Goal: Task Accomplishment & Management: Manage account settings

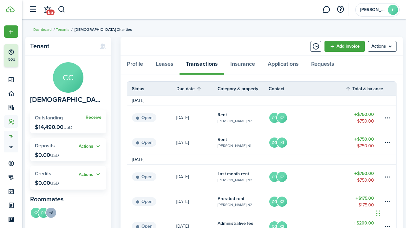
scroll to position [17, 0]
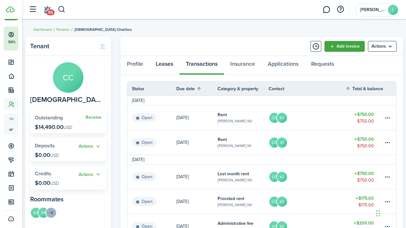
click at [166, 63] on link "Leases" at bounding box center [164, 65] width 30 height 19
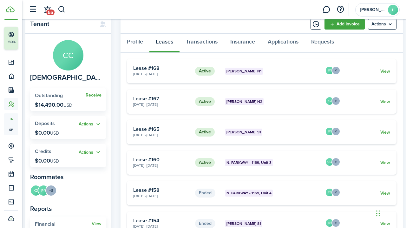
scroll to position [40, 0]
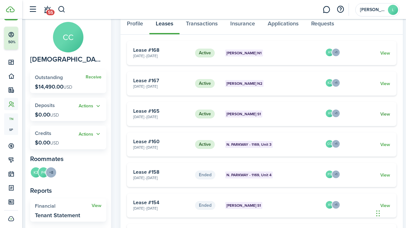
click at [385, 111] on link "View" at bounding box center [385, 114] width 10 height 7
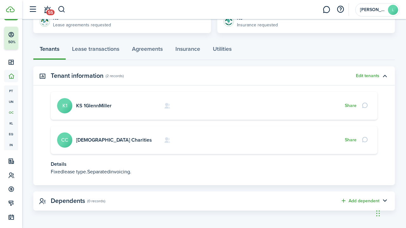
scroll to position [155, 0]
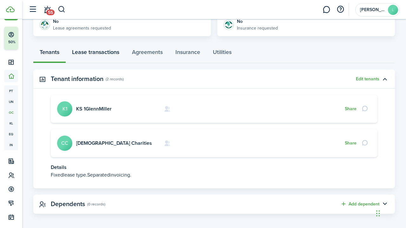
click at [99, 53] on link "Lease transactions" at bounding box center [96, 53] width 60 height 19
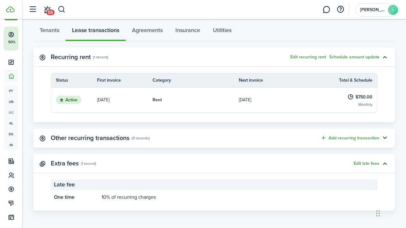
scroll to position [176, 0]
click at [271, 99] on link "[DATE]" at bounding box center [282, 100] width 86 height 25
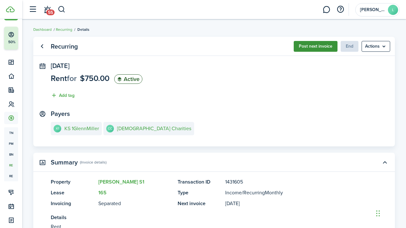
click at [311, 46] on button "Post next invoice" at bounding box center [316, 46] width 44 height 11
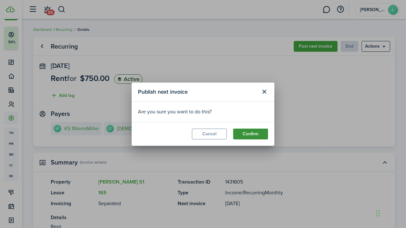
click at [249, 134] on button "Confirm" at bounding box center [250, 134] width 35 height 11
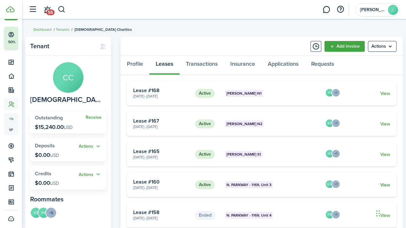
click at [384, 183] on link "View" at bounding box center [385, 185] width 10 height 7
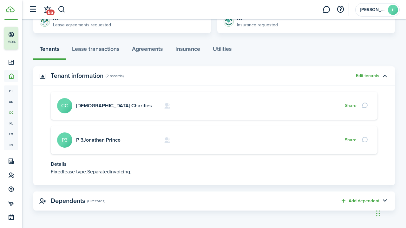
scroll to position [146, 0]
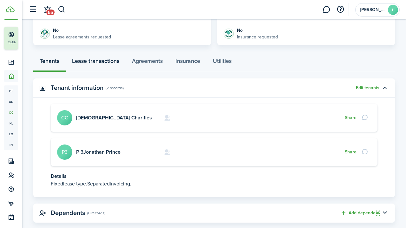
click at [101, 61] on link "Lease transactions" at bounding box center [96, 62] width 60 height 19
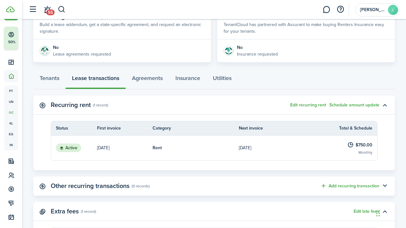
scroll to position [129, 0]
click at [277, 150] on link "[DATE]" at bounding box center [282, 147] width 86 height 25
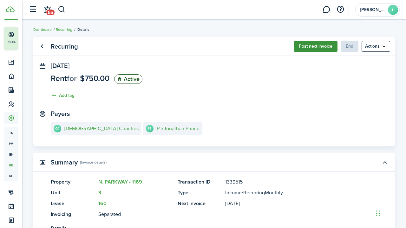
click at [315, 45] on button "Post next invoice" at bounding box center [316, 46] width 44 height 11
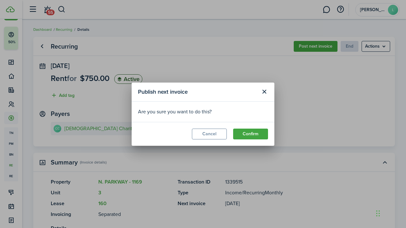
click at [312, 127] on div "Publish next invoice Are you sure you want to do this? Cancel Confirm" at bounding box center [203, 114] width 406 height 228
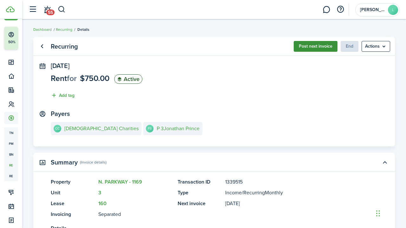
click at [315, 45] on button "Post next invoice" at bounding box center [316, 46] width 44 height 11
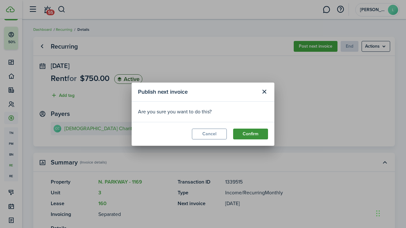
click at [248, 133] on button "Confirm" at bounding box center [250, 134] width 35 height 11
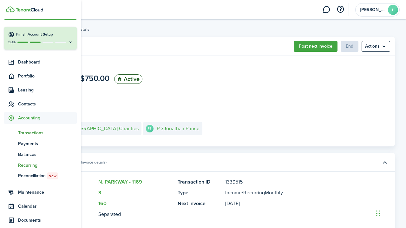
click at [30, 132] on span "Transactions" at bounding box center [47, 132] width 59 height 7
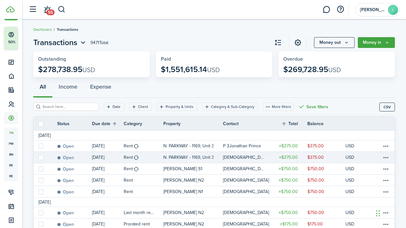
click at [268, 155] on link "[DEMOGRAPHIC_DATA] Charities" at bounding box center [246, 157] width 46 height 11
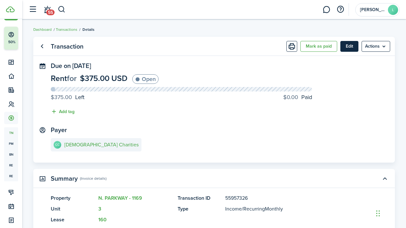
click at [350, 47] on button "Edit" at bounding box center [350, 46] width 18 height 11
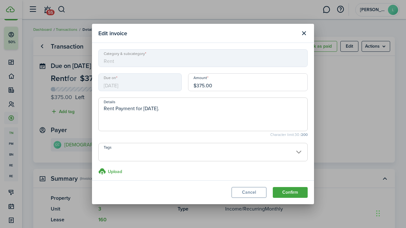
click at [200, 85] on input "$375.00" at bounding box center [248, 82] width 120 height 18
click at [202, 86] on input "$75.00" at bounding box center [248, 82] width 120 height 18
type input "$750.00"
click at [144, 109] on textarea "Rent Payment for [DATE]." at bounding box center [203, 116] width 209 height 23
click at [153, 110] on textarea "Rent [DATE]." at bounding box center [203, 116] width 209 height 23
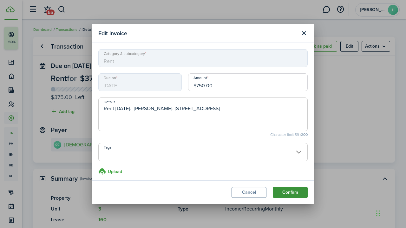
type textarea "Rent [DATE]. [PERSON_NAME]. [STREET_ADDRESS]"
click at [288, 192] on button "Confirm" at bounding box center [290, 192] width 35 height 11
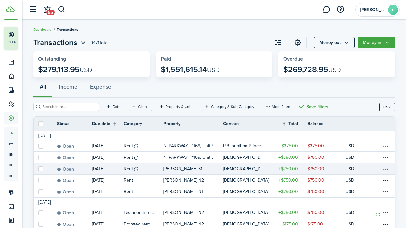
click at [269, 168] on link "[DEMOGRAPHIC_DATA] Charities" at bounding box center [246, 168] width 46 height 11
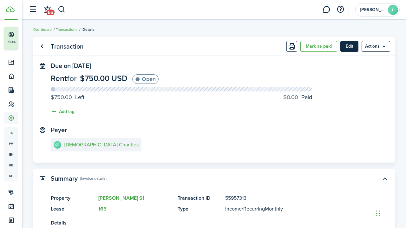
click at [350, 45] on button "Edit" at bounding box center [350, 46] width 18 height 11
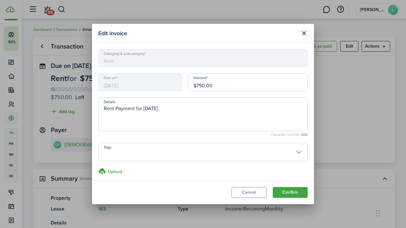
click at [143, 109] on textarea "Rent Payment for [DATE]." at bounding box center [203, 116] width 209 height 23
click at [150, 107] on textarea "Rent [DATE]." at bounding box center [203, 116] width 209 height 23
type textarea "Rent [DATE]. [PERSON_NAME] 896 [PERSON_NAME]. KS1"
click at [288, 192] on button "Confirm" at bounding box center [290, 192] width 35 height 11
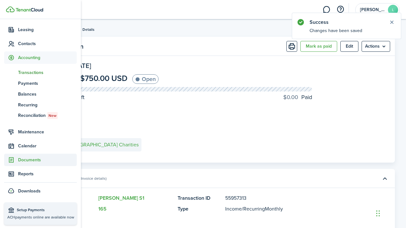
scroll to position [78, 0]
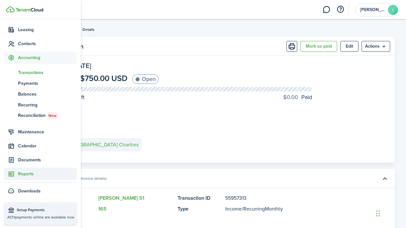
click at [22, 174] on span "Reports" at bounding box center [47, 173] width 59 height 7
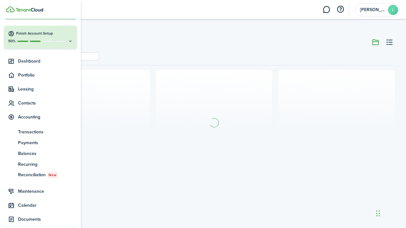
scroll to position [17, 0]
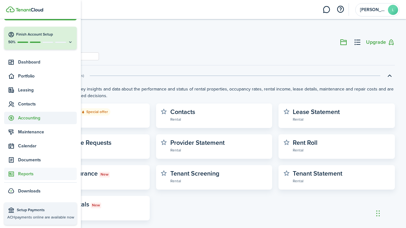
click at [28, 120] on span "Accounting" at bounding box center [47, 118] width 59 height 7
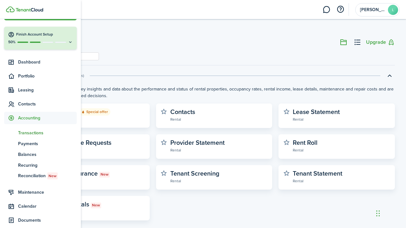
click at [29, 132] on span "Transactions" at bounding box center [47, 132] width 59 height 7
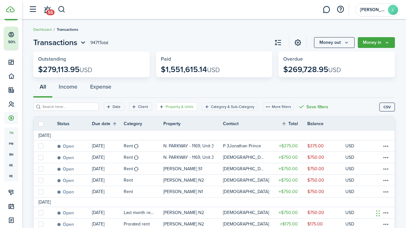
click at [187, 107] on filter-tag-label "Property & Units" at bounding box center [180, 107] width 28 height 6
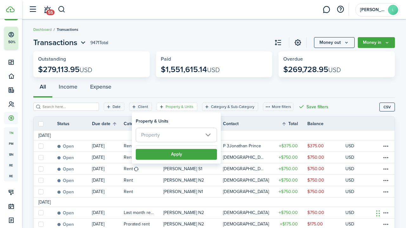
click at [161, 134] on span "Property" at bounding box center [176, 135] width 81 height 14
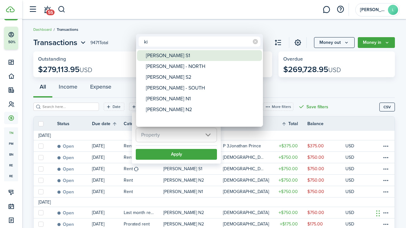
type input "ki"
click at [161, 53] on div "[PERSON_NAME] S1" at bounding box center [202, 55] width 112 height 11
type input "[PERSON_NAME] S1"
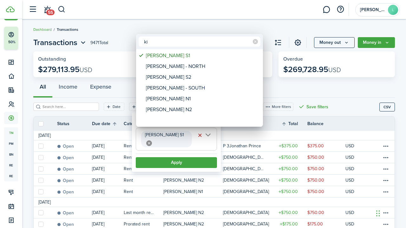
click at [173, 155] on div at bounding box center [203, 113] width 508 height 329
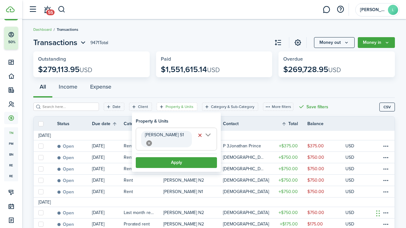
click at [173, 157] on button "Apply" at bounding box center [176, 162] width 81 height 11
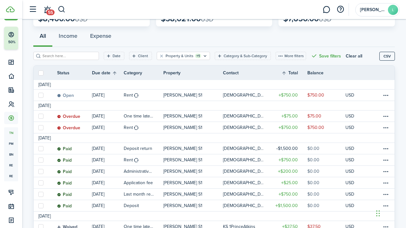
scroll to position [51, 0]
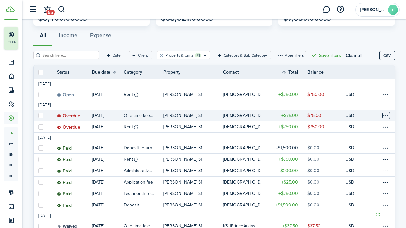
click at [385, 115] on table-menu-btn-icon at bounding box center [386, 116] width 8 height 8
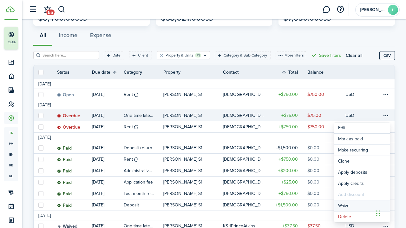
click at [347, 205] on button "Waive" at bounding box center [362, 205] width 56 height 11
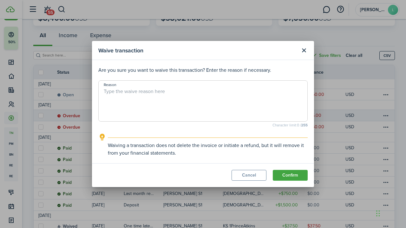
click at [112, 94] on textarea "Reason" at bounding box center [203, 103] width 209 height 30
type textarea "they missed billing. adding to next month"
click at [290, 174] on button "Confirm" at bounding box center [290, 175] width 35 height 11
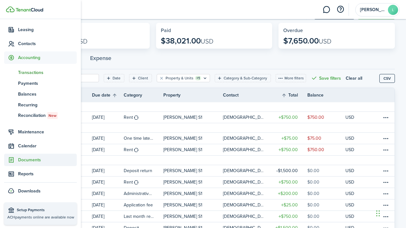
scroll to position [78, 0]
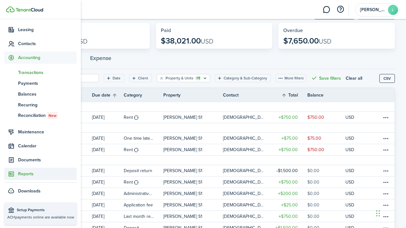
click at [24, 173] on span "Reports" at bounding box center [47, 173] width 59 height 7
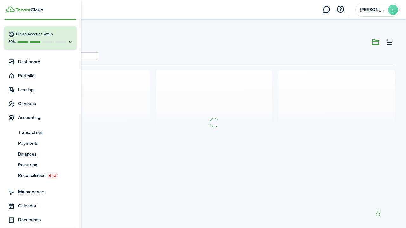
scroll to position [17, 0]
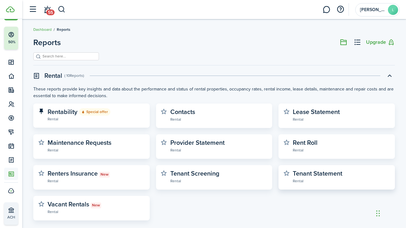
click at [308, 173] on widget-stats-description "Tenant Statement" at bounding box center [318, 174] width 50 height 10
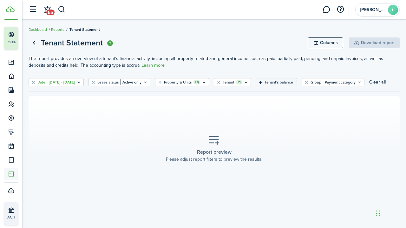
click at [75, 81] on filter-tag-value "[DATE] - [DATE]" at bounding box center [61, 82] width 28 height 6
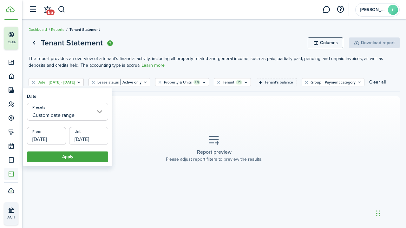
click at [62, 137] on input "[DATE]" at bounding box center [46, 136] width 39 height 18
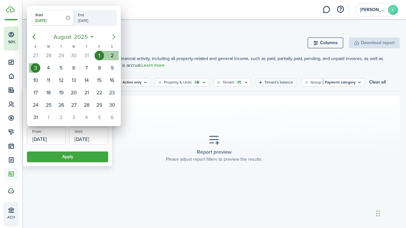
click at [114, 36] on icon "Next page" at bounding box center [114, 37] width 8 height 8
click at [49, 57] on div "1" at bounding box center [49, 56] width 10 height 10
type input "[DATE]"
radio input "false"
radio input "true"
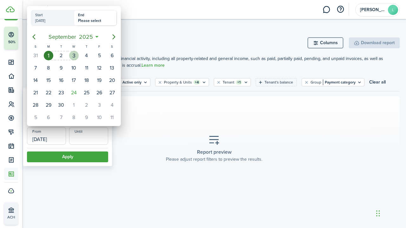
click at [73, 57] on div "3" at bounding box center [74, 56] width 10 height 10
type input "[DATE]"
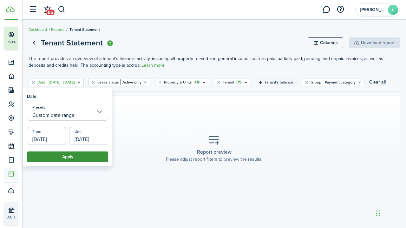
click at [70, 156] on button "Apply" at bounding box center [67, 156] width 81 height 11
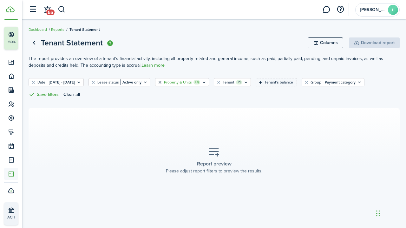
click at [163, 82] on button "Clear filter" at bounding box center [159, 82] width 5 height 5
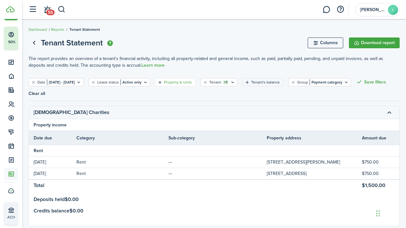
click at [192, 81] on filter-tag-label "Property & Units" at bounding box center [178, 82] width 28 height 6
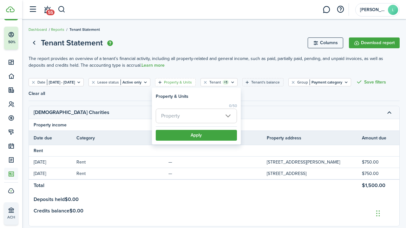
click at [174, 120] on span "Property" at bounding box center [196, 116] width 81 height 14
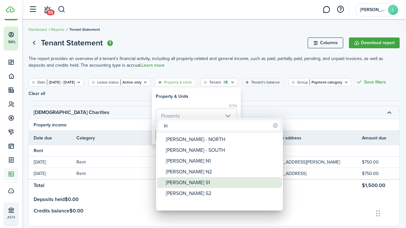
type input "ki"
click at [176, 183] on div "[PERSON_NAME] S1" at bounding box center [222, 182] width 112 height 11
type input "[PERSON_NAME] S1"
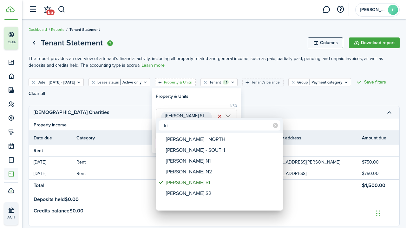
click at [261, 95] on div at bounding box center [203, 113] width 508 height 329
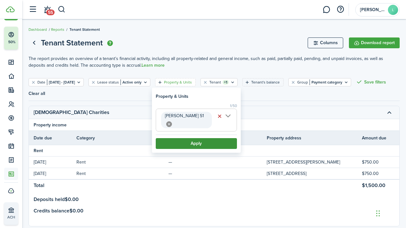
click at [192, 138] on button "Apply" at bounding box center [196, 143] width 81 height 11
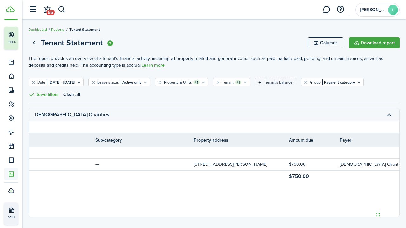
scroll to position [0, 3]
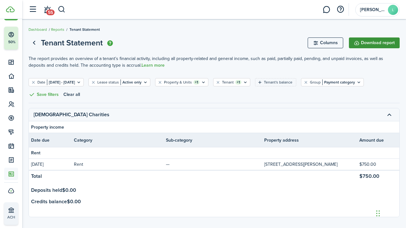
click at [370, 44] on button "Download report" at bounding box center [374, 42] width 51 height 11
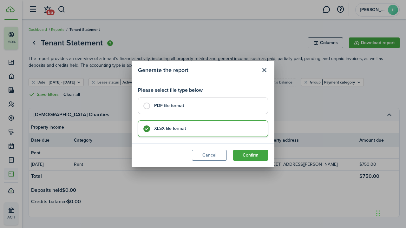
click at [147, 105] on label "PDF file format" at bounding box center [203, 105] width 130 height 17
radio input "true"
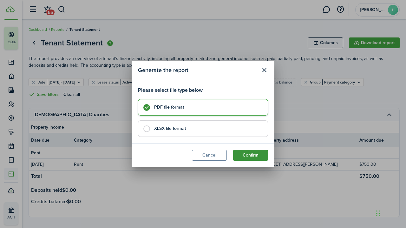
click at [252, 155] on button "Confirm" at bounding box center [250, 155] width 35 height 11
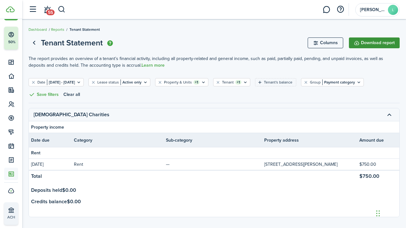
click at [368, 42] on button "Download report" at bounding box center [374, 42] width 51 height 11
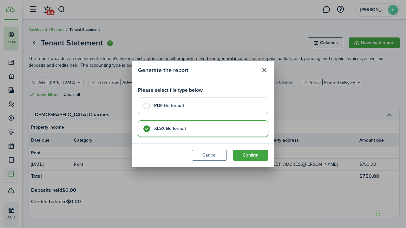
click at [146, 105] on label "PDF file format" at bounding box center [203, 105] width 130 height 17
radio input "true"
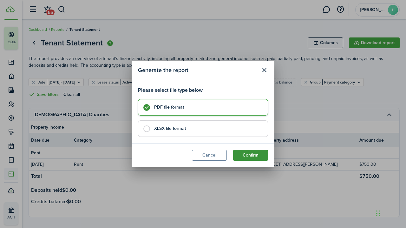
click at [248, 154] on button "Confirm" at bounding box center [250, 155] width 35 height 11
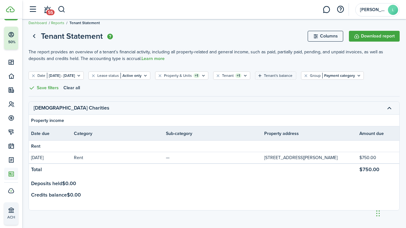
scroll to position [6, 0]
click at [143, 34] on page-view-header "Tenant Statement Columns Download report" at bounding box center [214, 36] width 371 height 12
click at [82, 75] on icon "Open filter" at bounding box center [78, 75] width 5 height 5
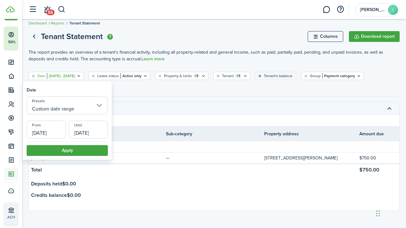
click at [61, 133] on input "[DATE]" at bounding box center [46, 130] width 39 height 18
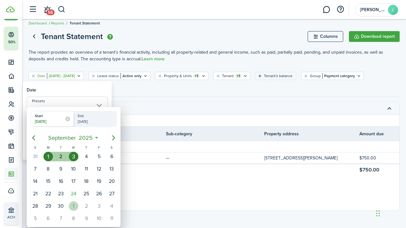
click at [73, 204] on div "1" at bounding box center [74, 206] width 10 height 10
type input "[DATE]"
radio input "false"
radio input "true"
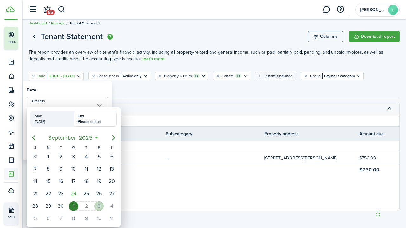
click at [96, 204] on div "3" at bounding box center [99, 206] width 10 height 10
type input "[DATE]"
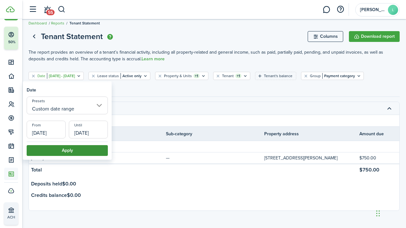
click at [76, 152] on button "Apply" at bounding box center [67, 150] width 81 height 11
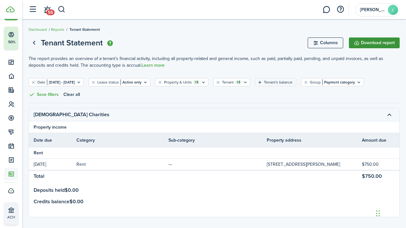
click at [374, 42] on button "Download report" at bounding box center [374, 42] width 51 height 11
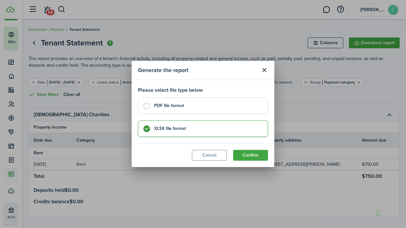
click at [146, 105] on label "PDF file format" at bounding box center [203, 105] width 130 height 17
radio input "true"
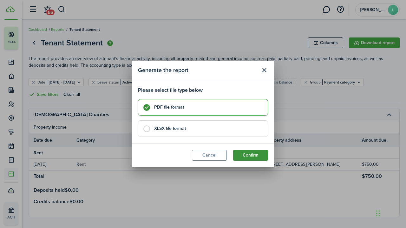
click at [249, 153] on button "Confirm" at bounding box center [250, 155] width 35 height 11
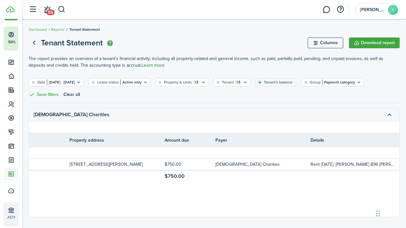
scroll to position [0, 197]
click at [374, 42] on button "Download report" at bounding box center [374, 42] width 51 height 11
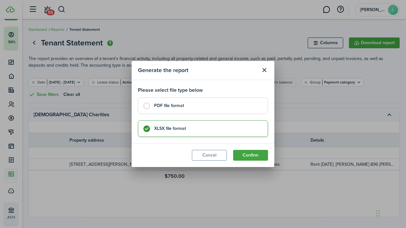
click at [144, 106] on label "PDF file format" at bounding box center [203, 105] width 130 height 17
radio input "true"
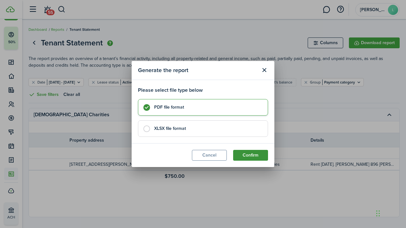
click at [251, 154] on button "Confirm" at bounding box center [250, 155] width 35 height 11
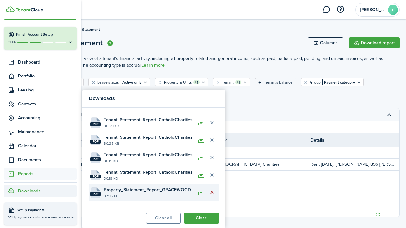
click at [212, 191] on button "Delete file" at bounding box center [212, 192] width 11 height 11
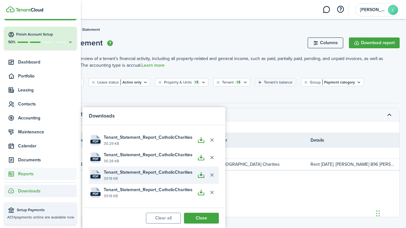
click at [201, 174] on button "button" at bounding box center [201, 174] width 11 height 11
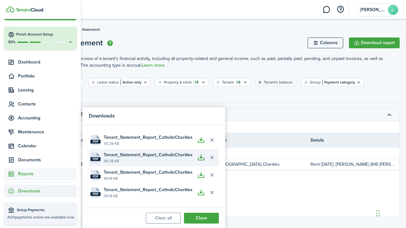
click at [201, 156] on button "button" at bounding box center [201, 157] width 11 height 11
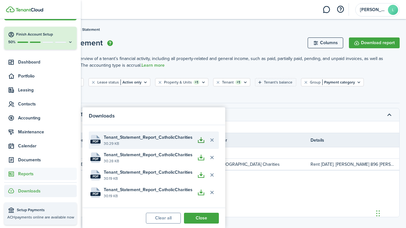
click at [200, 138] on button "button" at bounding box center [201, 140] width 11 height 11
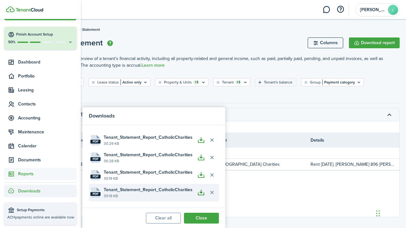
click at [202, 192] on button "button" at bounding box center [201, 192] width 11 height 11
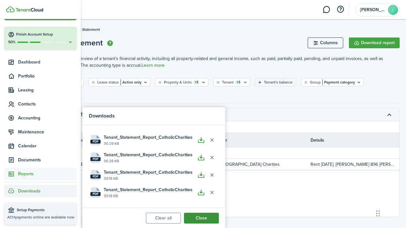
click at [205, 216] on button "Close" at bounding box center [201, 218] width 35 height 11
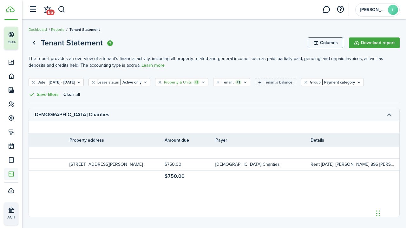
click at [163, 82] on button "Clear filter" at bounding box center [159, 82] width 5 height 5
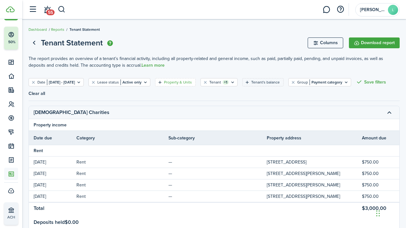
click at [192, 82] on filter-tag-label "Property & Units" at bounding box center [178, 82] width 28 height 6
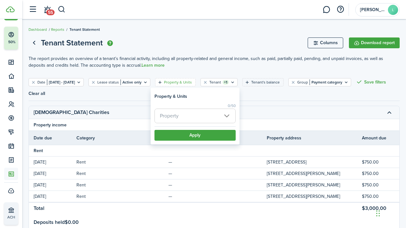
click at [169, 115] on span "Property" at bounding box center [169, 115] width 19 height 7
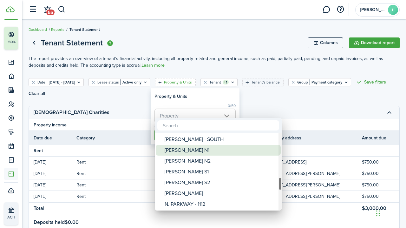
click at [176, 149] on div "[PERSON_NAME] N1" at bounding box center [221, 150] width 112 height 11
type input "[PERSON_NAME] N1"
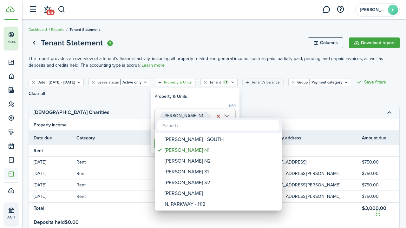
click at [265, 100] on div at bounding box center [203, 113] width 508 height 329
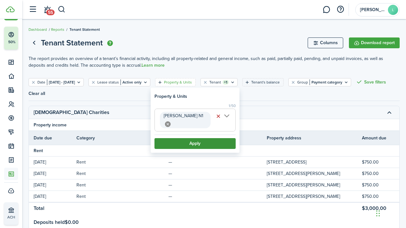
click at [193, 138] on button "Apply" at bounding box center [195, 143] width 81 height 11
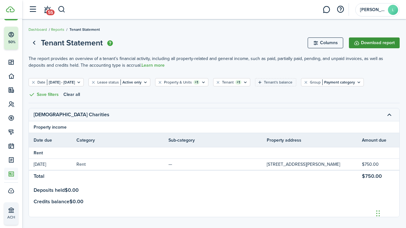
click at [380, 45] on button "Download report" at bounding box center [374, 42] width 51 height 11
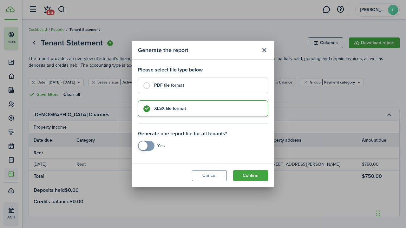
click at [147, 83] on label "PDF file format" at bounding box center [203, 85] width 130 height 17
radio input "true"
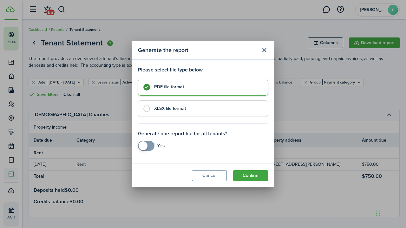
click at [143, 145] on span at bounding box center [143, 145] width 9 height 9
checkbox input "false"
click at [153, 143] on span at bounding box center [149, 145] width 9 height 9
click at [252, 175] on button "Confirm" at bounding box center [250, 175] width 35 height 11
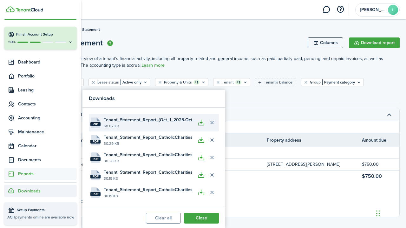
click at [202, 121] on button "button" at bounding box center [201, 122] width 11 height 11
click at [201, 121] on button "button" at bounding box center [201, 122] width 11 height 11
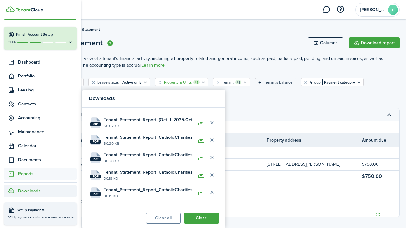
click at [192, 82] on filter-tag-label "Property & Units" at bounding box center [178, 82] width 28 height 6
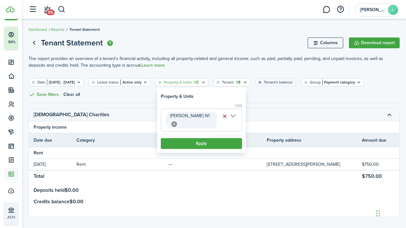
click at [226, 116] on button "button" at bounding box center [225, 116] width 9 height 9
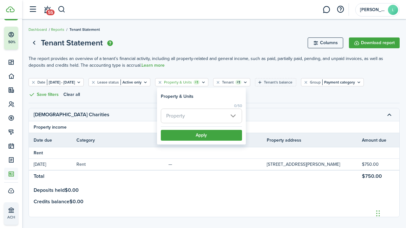
click at [173, 114] on span "Property" at bounding box center [175, 115] width 19 height 7
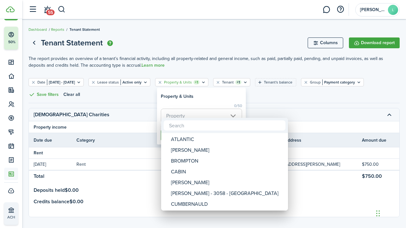
type input "n"
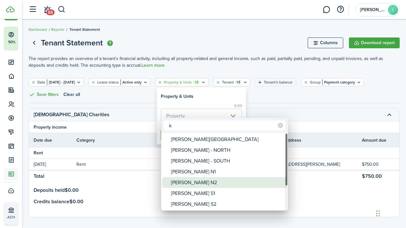
type input "k"
click at [183, 182] on div "[PERSON_NAME] N2" at bounding box center [227, 182] width 112 height 11
type input "[PERSON_NAME] N2"
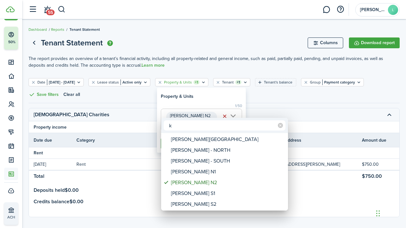
click at [261, 104] on div at bounding box center [203, 113] width 508 height 329
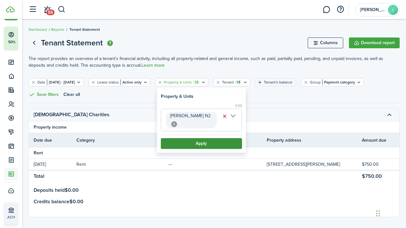
click at [192, 138] on button "Apply" at bounding box center [201, 143] width 81 height 11
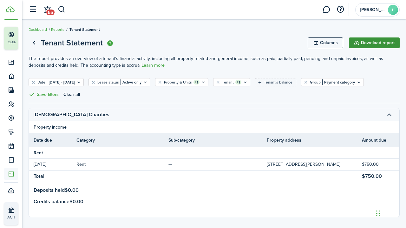
click at [372, 43] on button "Download report" at bounding box center [374, 42] width 51 height 11
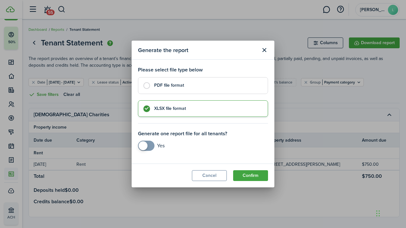
click at [147, 85] on label "PDF file format" at bounding box center [203, 85] width 130 height 17
radio input "true"
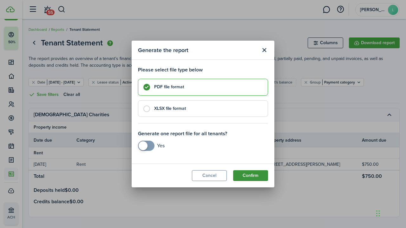
click at [247, 173] on button "Confirm" at bounding box center [250, 175] width 35 height 11
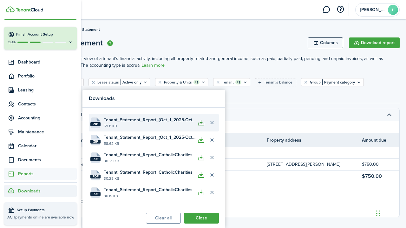
click at [201, 120] on button "button" at bounding box center [201, 122] width 11 height 11
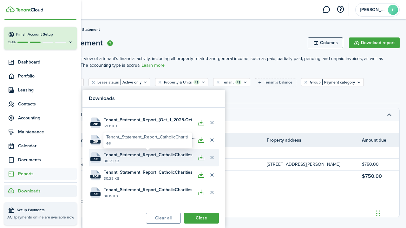
click at [128, 155] on span "Tenant_Statement_Report_CatholicCharities" at bounding box center [148, 154] width 89 height 7
click at [157, 156] on span "Tenant_Statement_Report_CatholicCharities" at bounding box center [148, 154] width 89 height 7
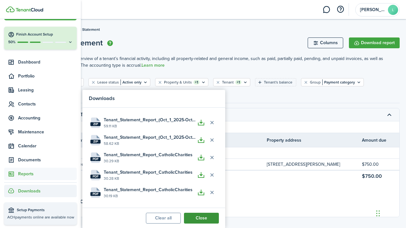
click at [204, 215] on button "Close" at bounding box center [201, 218] width 35 height 11
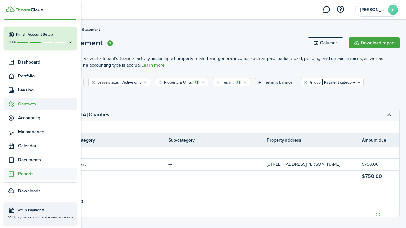
click at [27, 103] on span "Contacts" at bounding box center [47, 104] width 59 height 7
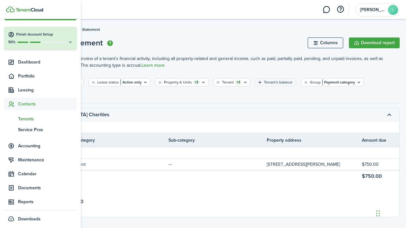
click at [27, 118] on span "Tenants" at bounding box center [47, 119] width 59 height 7
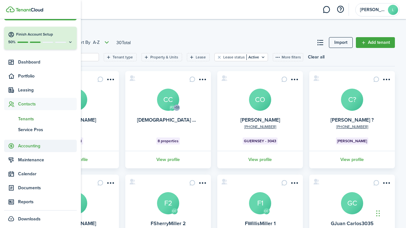
click at [26, 145] on span "Accounting" at bounding box center [47, 145] width 59 height 7
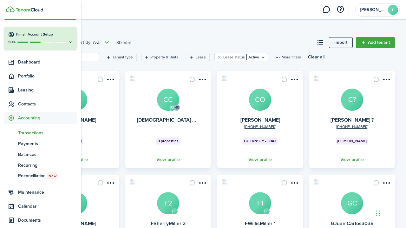
click at [35, 129] on span "Transactions" at bounding box center [47, 132] width 59 height 7
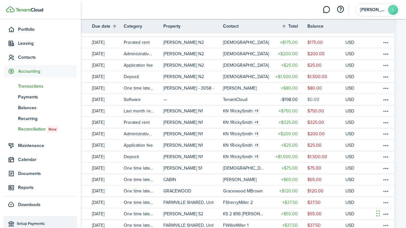
scroll to position [70, 0]
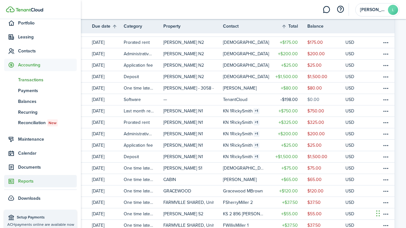
click at [27, 180] on span "Reports" at bounding box center [47, 181] width 59 height 7
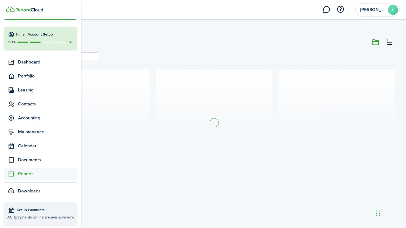
scroll to position [17, 0]
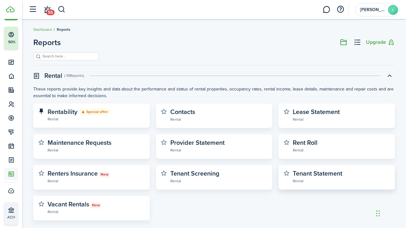
click at [310, 173] on widget-stats-description "Tenant Statement" at bounding box center [318, 174] width 50 height 10
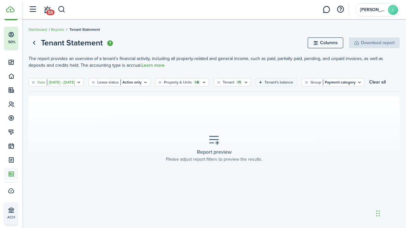
click at [75, 82] on filter-tag-value "[DATE] - [DATE]" at bounding box center [61, 82] width 28 height 6
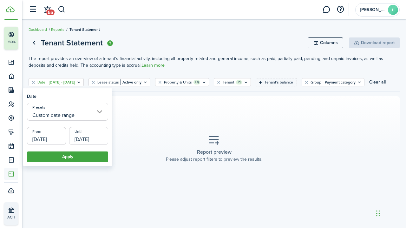
click at [58, 137] on input "[DATE]" at bounding box center [46, 136] width 39 height 18
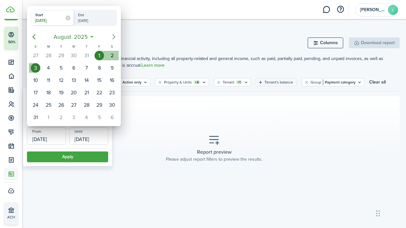
click at [113, 35] on icon "Next page" at bounding box center [114, 37] width 8 height 8
click at [113, 36] on icon "Next page" at bounding box center [114, 37] width 8 height 8
click at [74, 54] on div "1" at bounding box center [74, 56] width 10 height 10
type input "[DATE]"
radio input "false"
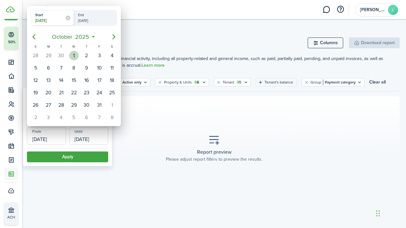
radio input "true"
click at [88, 56] on div "2" at bounding box center [87, 56] width 10 height 10
type input "[DATE]"
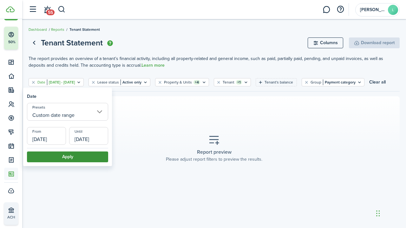
click at [79, 154] on button "Apply" at bounding box center [67, 156] width 81 height 11
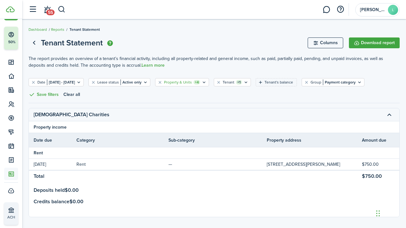
click at [192, 82] on filter-tag-label "Property & Units" at bounding box center [178, 82] width 28 height 6
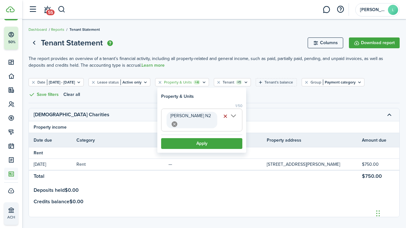
click at [226, 115] on button "button" at bounding box center [225, 116] width 9 height 9
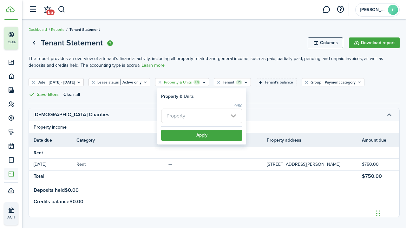
click at [173, 116] on span "Property" at bounding box center [176, 115] width 19 height 7
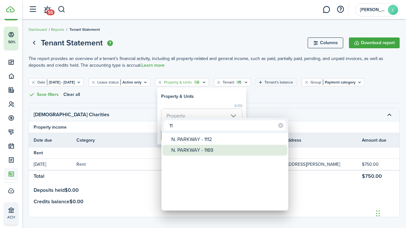
type input "11"
click at [190, 150] on div "N. PARKWAY - 1169" at bounding box center [227, 150] width 112 height 11
type input "N. PARKWAY - 1169"
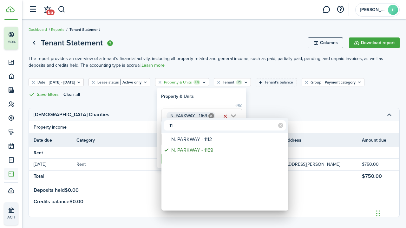
click at [257, 108] on div at bounding box center [203, 113] width 508 height 329
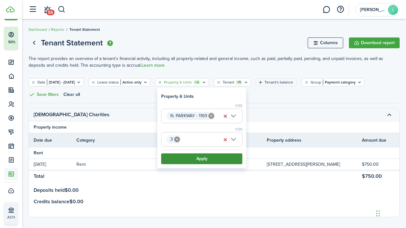
click at [204, 159] on button "Apply" at bounding box center [201, 158] width 81 height 11
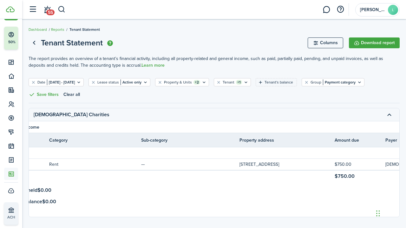
scroll to position [0, 25]
click at [371, 42] on button "Download report" at bounding box center [374, 42] width 51 height 11
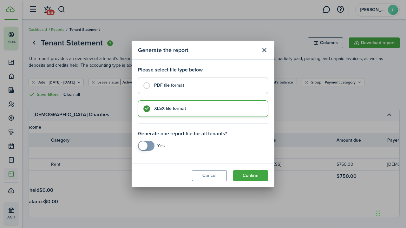
click at [147, 83] on label "PDF file format" at bounding box center [203, 85] width 130 height 17
radio input "true"
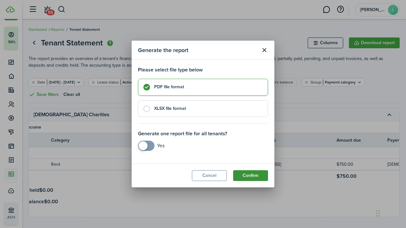
click at [250, 173] on button "Confirm" at bounding box center [250, 175] width 35 height 11
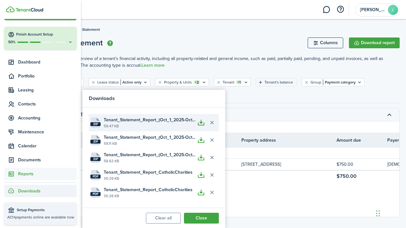
click at [201, 123] on button "button" at bounding box center [201, 122] width 11 height 11
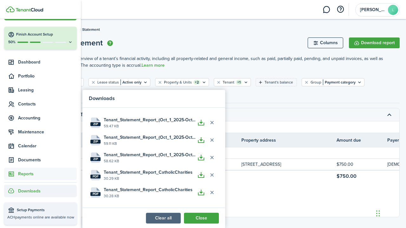
click at [163, 216] on button "Clear all" at bounding box center [163, 218] width 35 height 11
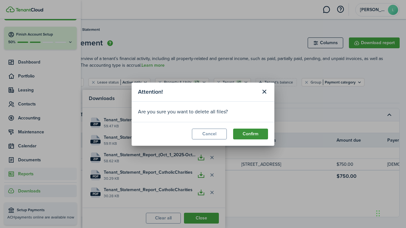
click at [248, 134] on button "Confirm" at bounding box center [250, 134] width 35 height 11
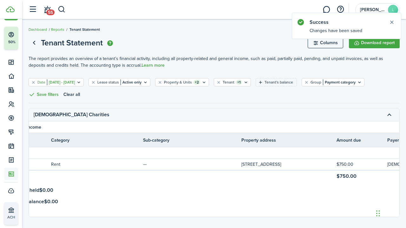
click at [82, 82] on icon "Open filter" at bounding box center [78, 82] width 5 height 5
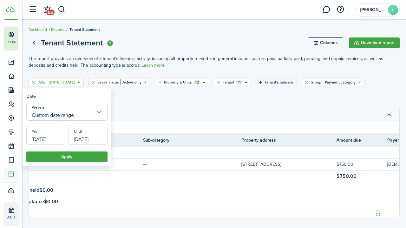
click at [89, 135] on input "[DATE]" at bounding box center [88, 136] width 39 height 18
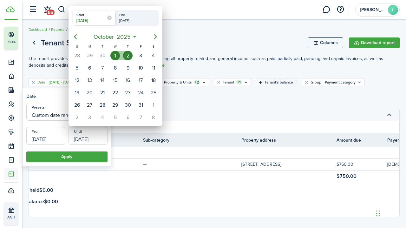
click at [112, 57] on div "1" at bounding box center [115, 56] width 10 height 10
radio input "false"
radio input "true"
click at [115, 52] on div "1" at bounding box center [115, 56] width 10 height 10
type input "[DATE]"
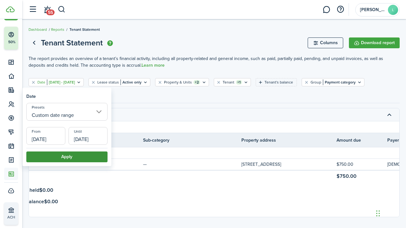
click at [69, 156] on button "Apply" at bounding box center [66, 156] width 81 height 11
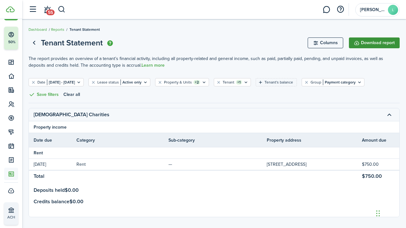
click at [372, 43] on button "Download report" at bounding box center [374, 42] width 51 height 11
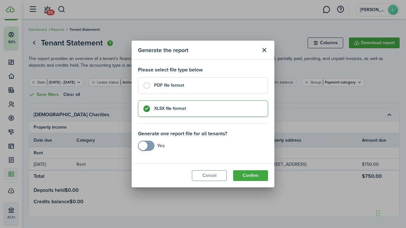
click at [147, 85] on label "PDF file format" at bounding box center [203, 85] width 130 height 17
radio input "true"
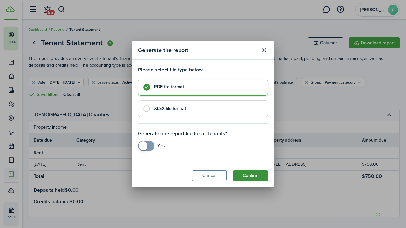
click at [247, 174] on button "Confirm" at bounding box center [250, 175] width 35 height 11
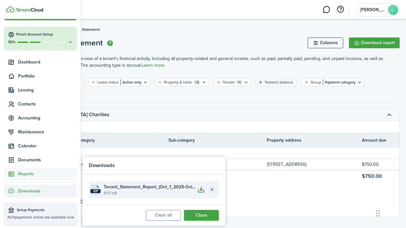
click at [201, 188] on button "button" at bounding box center [201, 189] width 11 height 11
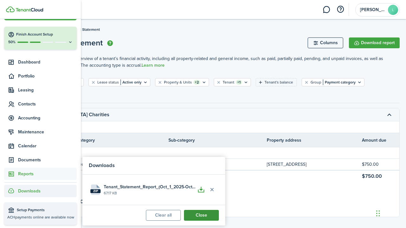
click at [199, 215] on button "Close" at bounding box center [201, 215] width 35 height 11
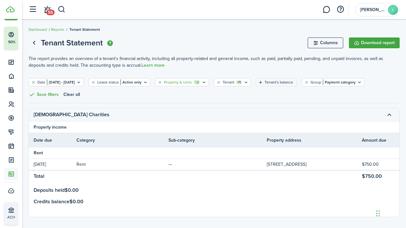
click at [192, 82] on filter-tag-label "Property & Units" at bounding box center [178, 82] width 28 height 6
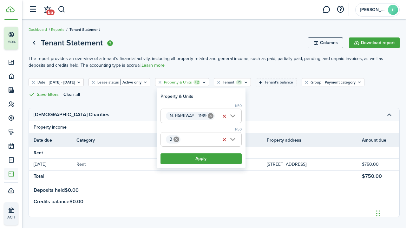
click at [210, 114] on icon at bounding box center [211, 116] width 6 height 6
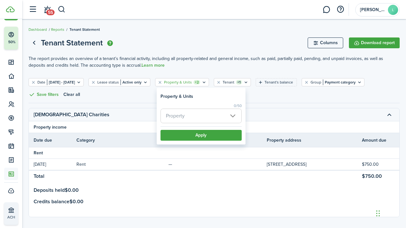
click at [186, 113] on span "Property" at bounding box center [201, 116] width 81 height 14
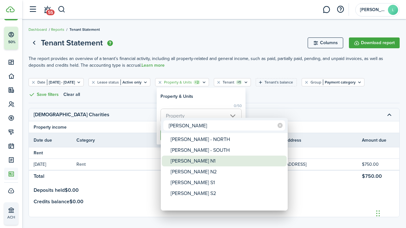
type input "[PERSON_NAME]"
click at [190, 160] on div "[PERSON_NAME] N1" at bounding box center [227, 160] width 112 height 11
type input "[PERSON_NAME] N1"
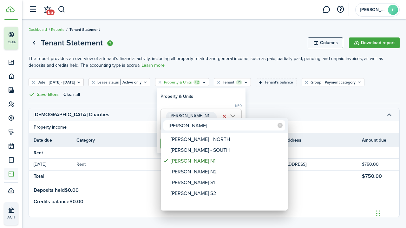
click at [250, 106] on div at bounding box center [203, 113] width 508 height 329
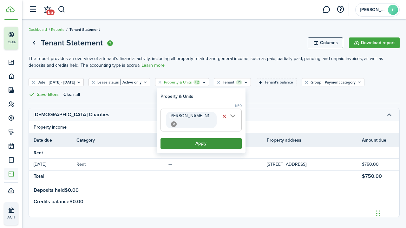
click at [199, 138] on button "Apply" at bounding box center [201, 143] width 81 height 11
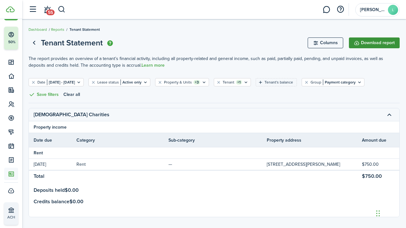
click at [379, 43] on button "Download report" at bounding box center [374, 42] width 51 height 11
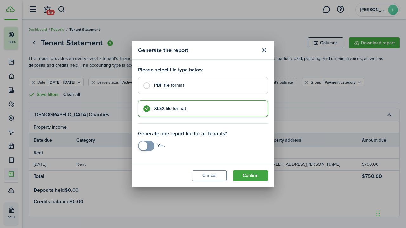
click at [147, 84] on label "PDF file format" at bounding box center [203, 85] width 130 height 17
radio input "true"
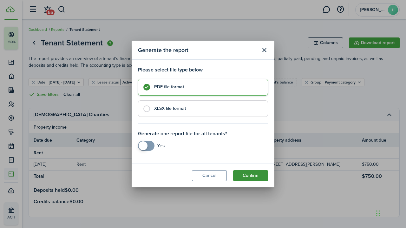
click at [251, 174] on button "Confirm" at bounding box center [250, 175] width 35 height 11
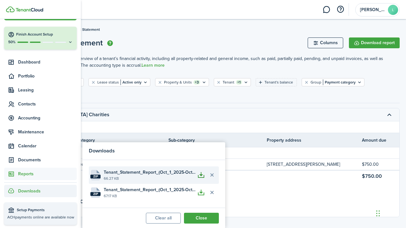
click at [202, 174] on button "button" at bounding box center [201, 174] width 11 height 11
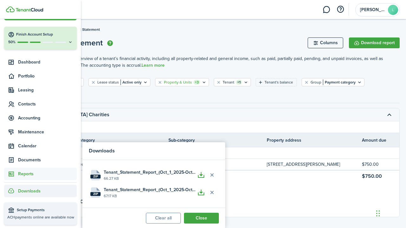
click at [207, 82] on icon "Open filter" at bounding box center [204, 82] width 5 height 5
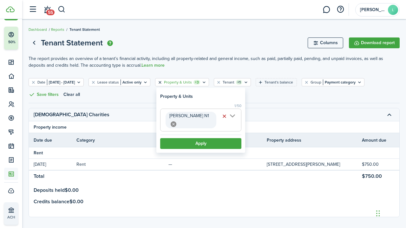
click at [163, 80] on button "Clear filter" at bounding box center [159, 82] width 5 height 5
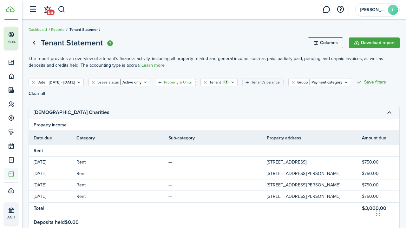
click at [192, 81] on filter-tag-label "Property & Units" at bounding box center [178, 82] width 28 height 6
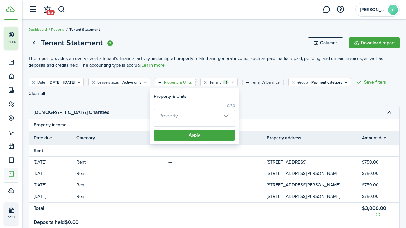
click at [181, 116] on span "Property" at bounding box center [194, 116] width 81 height 14
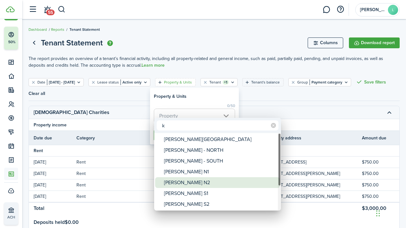
type input "k"
click at [186, 181] on div "[PERSON_NAME] N2" at bounding box center [220, 182] width 112 height 11
type input "[PERSON_NAME] N2"
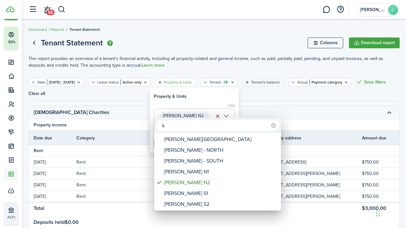
click at [261, 102] on div at bounding box center [203, 113] width 508 height 329
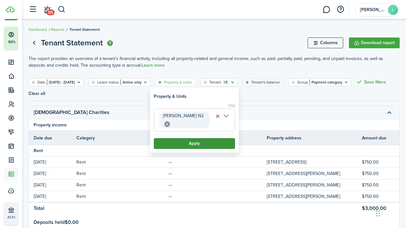
click at [193, 138] on button "Apply" at bounding box center [194, 143] width 81 height 11
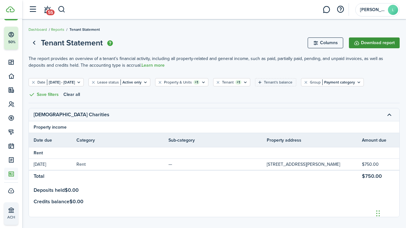
click at [380, 42] on button "Download report" at bounding box center [374, 42] width 51 height 11
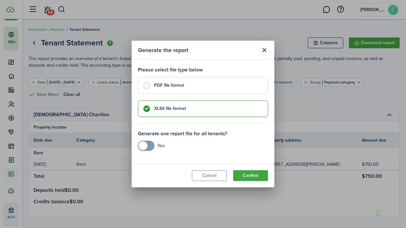
click at [147, 85] on label "PDF file format" at bounding box center [203, 85] width 130 height 17
radio input "true"
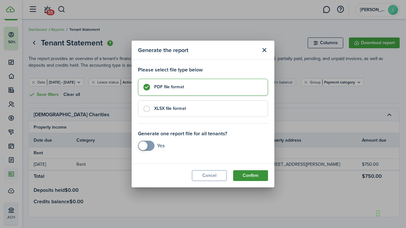
click at [249, 174] on button "Confirm" at bounding box center [250, 175] width 35 height 11
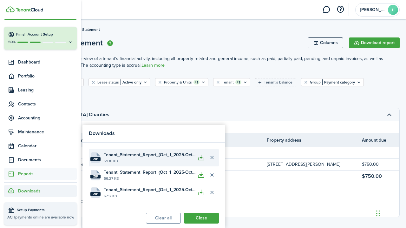
click at [201, 156] on button "button" at bounding box center [201, 157] width 11 height 11
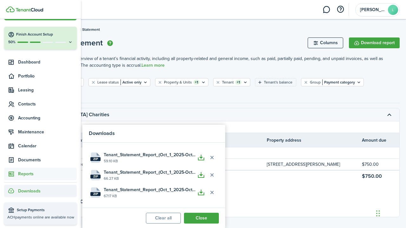
click at [162, 95] on div "Date [DATE] - [DATE] Lease status Active only Property & Units +1 Tenant +1 Ten…" at bounding box center [214, 90] width 371 height 25
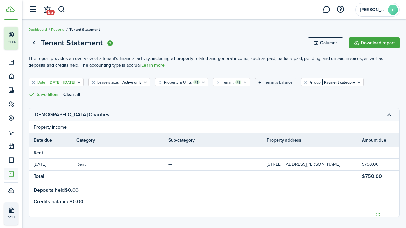
click at [75, 82] on filter-tag-value "[DATE] - [DATE]" at bounding box center [61, 82] width 28 height 6
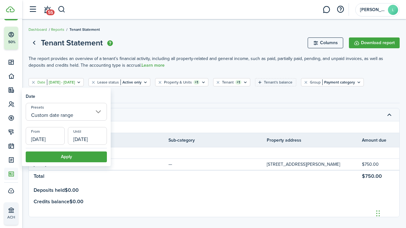
click at [59, 136] on input "[DATE]" at bounding box center [45, 136] width 39 height 18
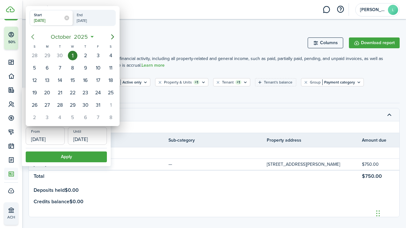
click at [32, 37] on icon "Previous page" at bounding box center [32, 36] width 3 height 5
click at [85, 80] on div "18" at bounding box center [86, 81] width 10 height 10
type input "[DATE]"
radio input "false"
radio input "true"
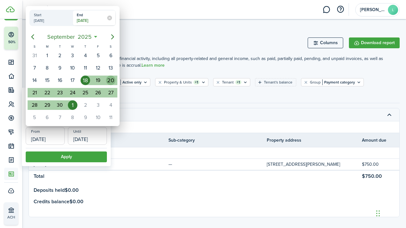
click at [113, 82] on div "20" at bounding box center [111, 81] width 10 height 10
type input "[DATE]"
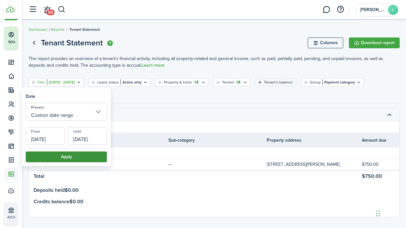
click at [73, 153] on button "Apply" at bounding box center [66, 156] width 81 height 11
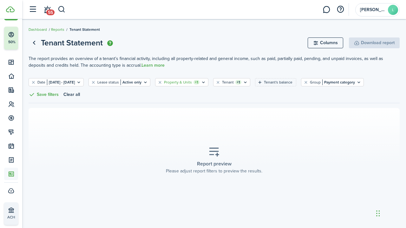
click at [192, 82] on filter-tag-label "Property & Units" at bounding box center [178, 82] width 28 height 6
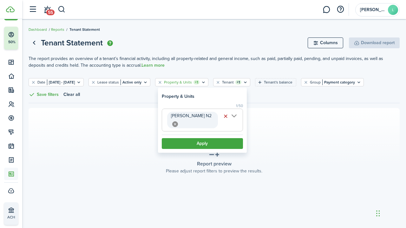
click at [178, 121] on icon at bounding box center [175, 124] width 6 height 6
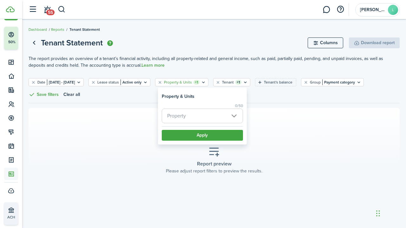
click at [199, 114] on span "Property" at bounding box center [202, 116] width 81 height 14
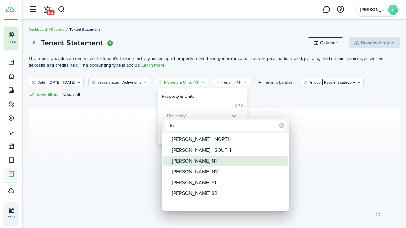
type input "ki"
click at [188, 160] on div "[PERSON_NAME] N1" at bounding box center [228, 160] width 112 height 11
type input "[PERSON_NAME] N1"
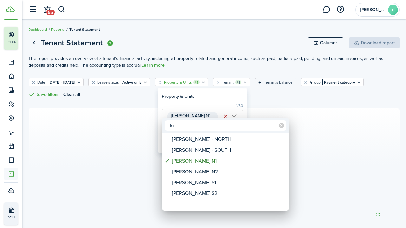
click at [264, 100] on div at bounding box center [203, 113] width 508 height 329
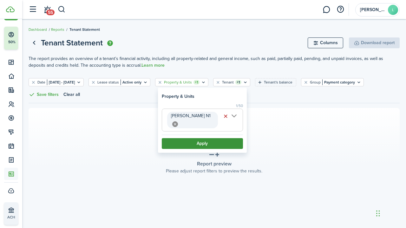
click at [206, 138] on button "Apply" at bounding box center [202, 143] width 81 height 11
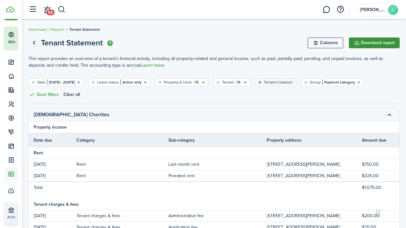
click at [376, 42] on button "Download report" at bounding box center [374, 42] width 51 height 11
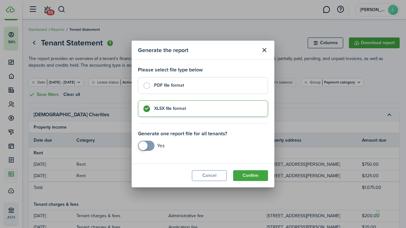
click at [147, 84] on label "PDF file format" at bounding box center [203, 85] width 130 height 17
radio input "true"
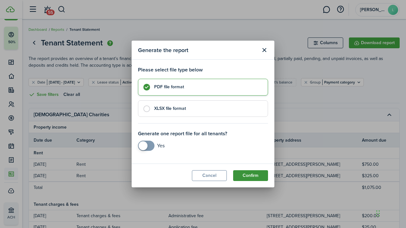
click at [249, 172] on button "Confirm" at bounding box center [250, 175] width 35 height 11
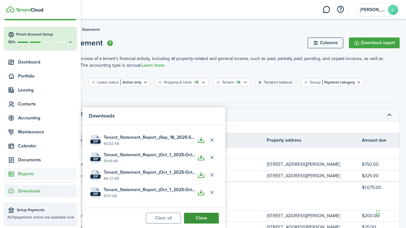
click at [202, 216] on button "Close" at bounding box center [201, 218] width 35 height 11
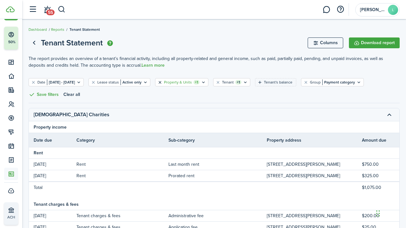
click at [163, 81] on button "Clear filter" at bounding box center [159, 82] width 5 height 5
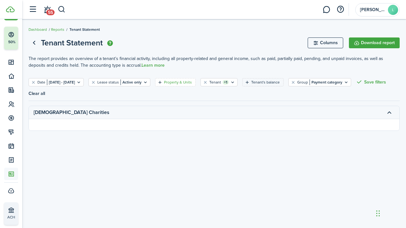
click at [192, 83] on filter-tag-label "Property & Units" at bounding box center [178, 82] width 28 height 6
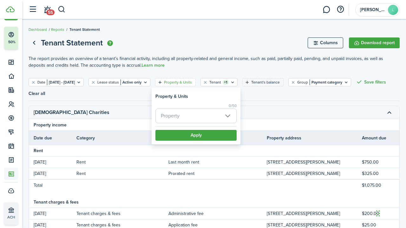
click at [185, 115] on span "Property" at bounding box center [196, 116] width 81 height 14
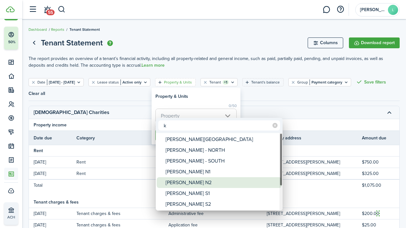
type input "k"
click at [184, 181] on div "[PERSON_NAME] N2" at bounding box center [222, 182] width 112 height 11
type input "[PERSON_NAME] N2"
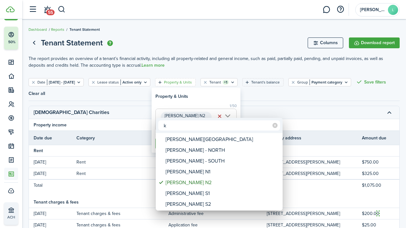
click at [257, 103] on div at bounding box center [203, 113] width 508 height 329
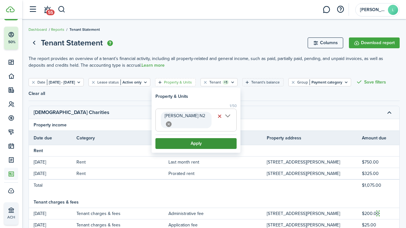
click at [195, 138] on button "Apply" at bounding box center [195, 143] width 81 height 11
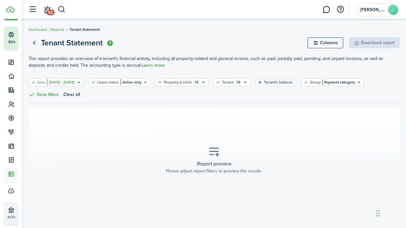
click at [75, 82] on filter-tag-value "[DATE] - [DATE]" at bounding box center [61, 82] width 28 height 6
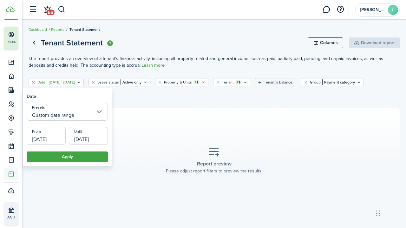
click at [59, 134] on input "[DATE]" at bounding box center [46, 136] width 39 height 18
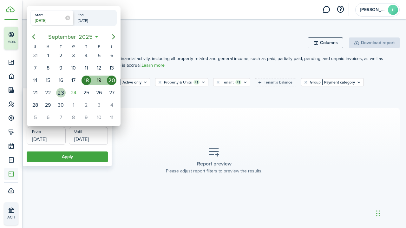
click at [61, 91] on div "23" at bounding box center [61, 93] width 10 height 10
type input "[DATE]"
radio input "false"
radio input "true"
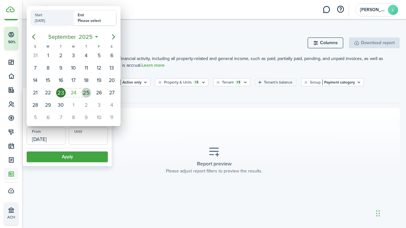
click at [85, 92] on div "25" at bounding box center [87, 93] width 10 height 10
type input "[DATE]"
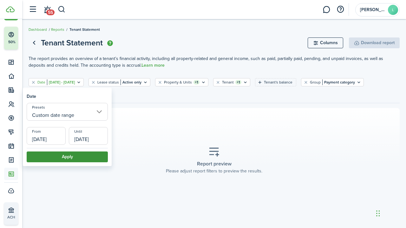
click at [72, 157] on button "Apply" at bounding box center [67, 156] width 81 height 11
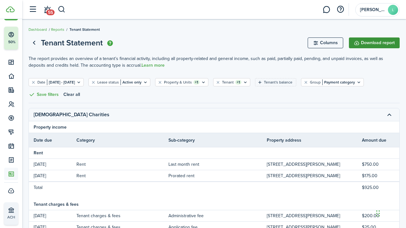
click at [374, 42] on button "Download report" at bounding box center [374, 42] width 51 height 11
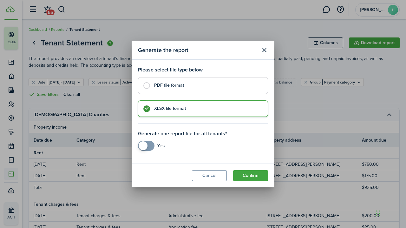
click at [148, 85] on label "PDF file format" at bounding box center [203, 85] width 130 height 17
radio input "true"
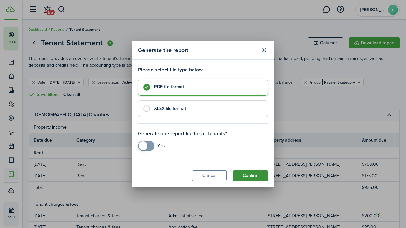
click at [251, 172] on button "Confirm" at bounding box center [250, 175] width 35 height 11
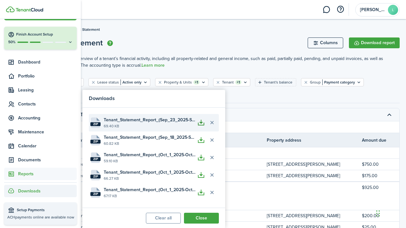
click at [202, 120] on button "button" at bounding box center [201, 122] width 11 height 11
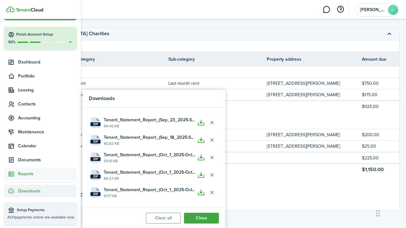
scroll to position [81, 0]
click at [271, 175] on tbody "Rent [DATE] Rent Last month rent [STREET_ADDRESS][PERSON_NAME] $750.00 [DEMOGRA…" at bounding box center [313, 130] width 568 height 126
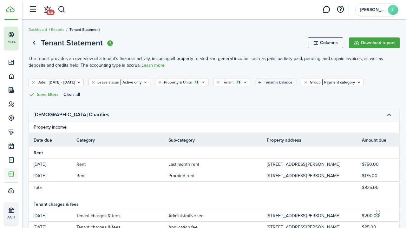
scroll to position [0, 0]
click at [192, 83] on filter-tag-label "Property & Units" at bounding box center [178, 82] width 28 height 6
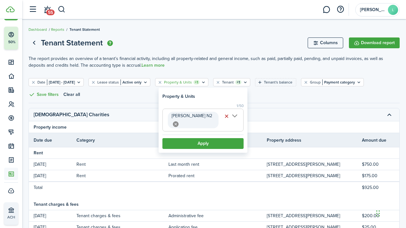
click at [192, 83] on filter-tag-label "Property & Units" at bounding box center [178, 82] width 28 height 6
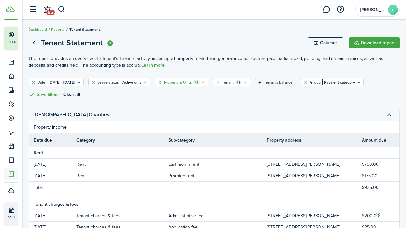
click at [163, 82] on button "Clear filter" at bounding box center [159, 82] width 5 height 5
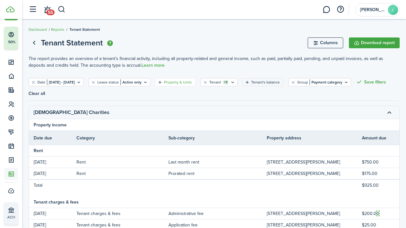
click at [192, 82] on filter-tag-label "Property & Units" at bounding box center [178, 82] width 28 height 6
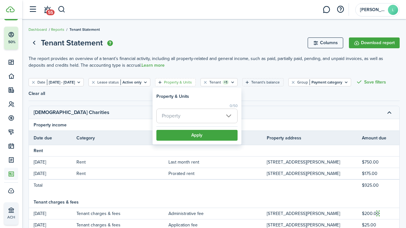
click at [166, 116] on span "Property" at bounding box center [171, 115] width 19 height 7
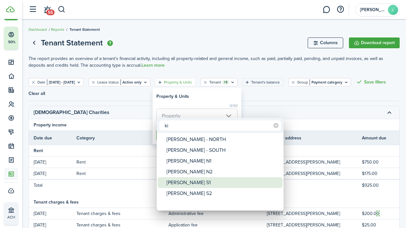
type input "ki"
click at [177, 180] on div "[PERSON_NAME] S1" at bounding box center [223, 182] width 112 height 11
type input "[PERSON_NAME] S1"
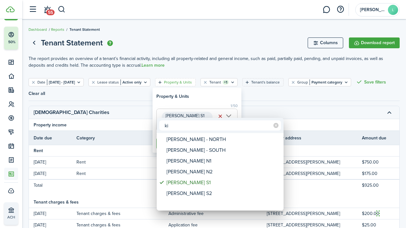
click at [268, 103] on div at bounding box center [203, 113] width 508 height 329
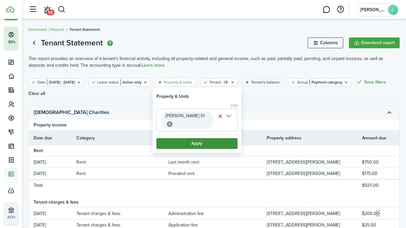
click at [193, 138] on button "Apply" at bounding box center [196, 143] width 81 height 11
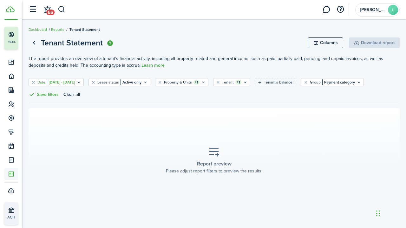
click at [75, 80] on filter-tag-value "[DATE] - [DATE]" at bounding box center [61, 82] width 28 height 6
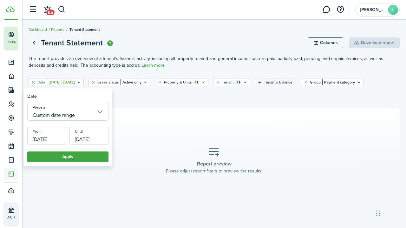
click at [46, 131] on input "[DATE]" at bounding box center [46, 136] width 39 height 18
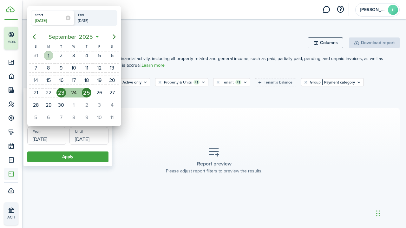
click at [46, 53] on div "1" at bounding box center [49, 56] width 10 height 10
type input "[DATE]"
radio input "false"
radio input "true"
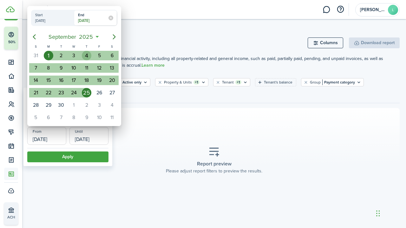
click at [88, 55] on div "4" at bounding box center [87, 56] width 10 height 10
type input "[DATE]"
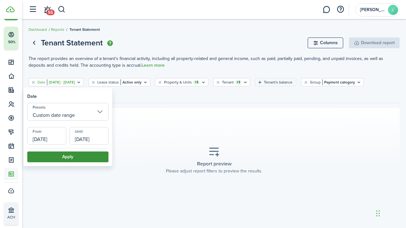
click at [74, 154] on button "Apply" at bounding box center [67, 156] width 81 height 11
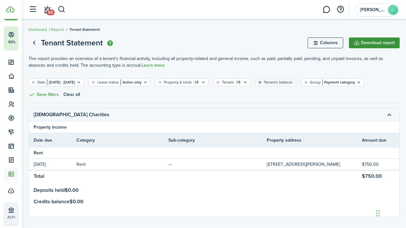
click at [372, 43] on button "Download report" at bounding box center [374, 42] width 51 height 11
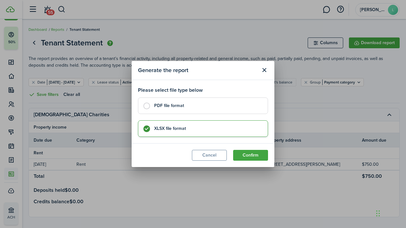
click at [147, 103] on label "PDF file format" at bounding box center [203, 105] width 130 height 17
radio input "true"
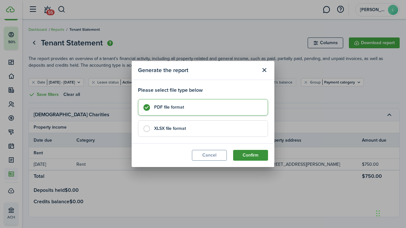
click at [249, 155] on button "Confirm" at bounding box center [250, 155] width 35 height 11
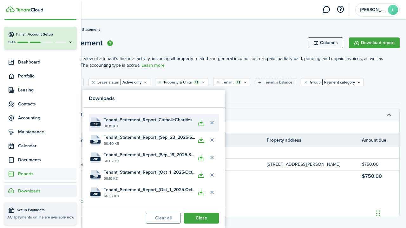
click at [200, 122] on button "button" at bounding box center [201, 122] width 11 height 11
click at [201, 121] on button "button" at bounding box center [201, 122] width 11 height 11
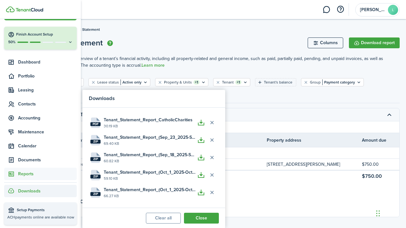
click at [75, 81] on filter-tag-value "[DATE] - [DATE]" at bounding box center [61, 82] width 28 height 6
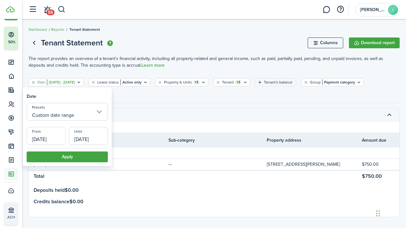
click at [59, 139] on input "[DATE]" at bounding box center [46, 136] width 39 height 18
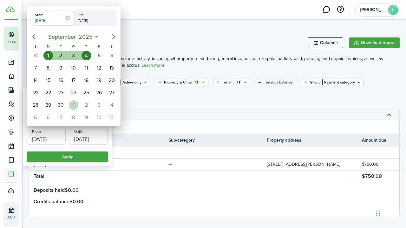
click at [72, 103] on div "1" at bounding box center [74, 105] width 10 height 10
type input "[DATE]"
radio input "false"
radio input "true"
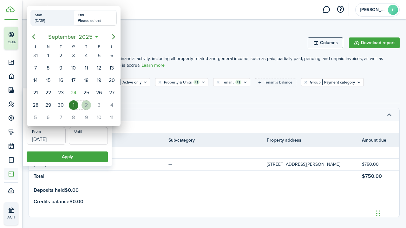
click at [88, 104] on div "2" at bounding box center [87, 105] width 10 height 10
type input "[DATE]"
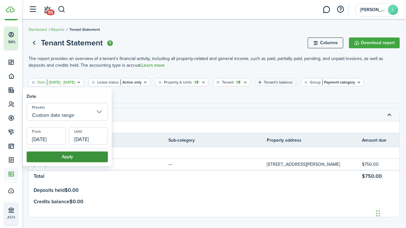
click at [74, 154] on button "Apply" at bounding box center [67, 156] width 81 height 11
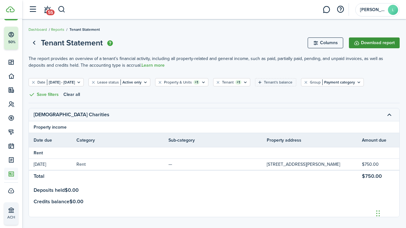
click at [380, 41] on button "Download report" at bounding box center [374, 42] width 51 height 11
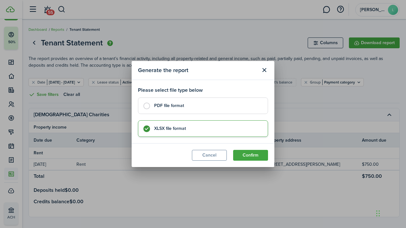
click at [147, 105] on label "PDF file format" at bounding box center [203, 105] width 130 height 17
radio input "true"
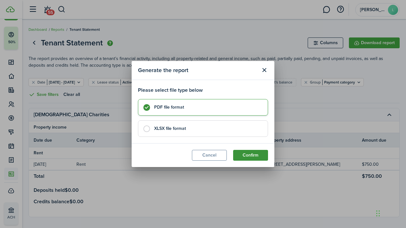
click at [252, 154] on button "Confirm" at bounding box center [250, 155] width 35 height 11
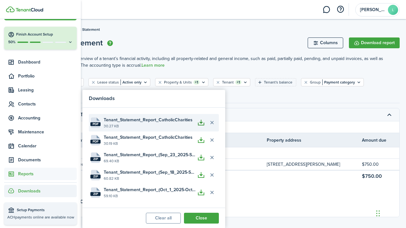
click at [201, 121] on button "button" at bounding box center [201, 122] width 11 height 11
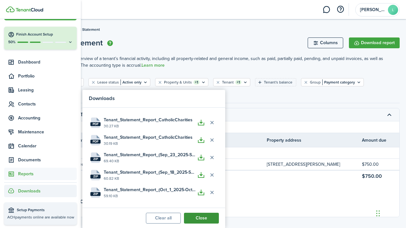
click at [203, 217] on button "Close" at bounding box center [201, 218] width 35 height 11
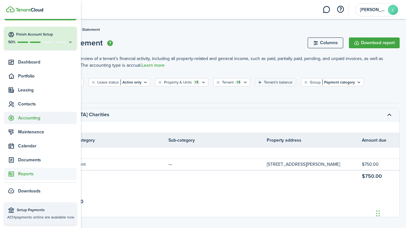
click at [26, 116] on span "Accounting" at bounding box center [47, 118] width 59 height 7
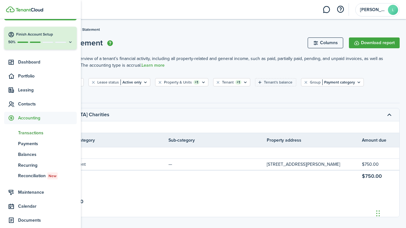
click at [29, 132] on span "Transactions" at bounding box center [47, 132] width 59 height 7
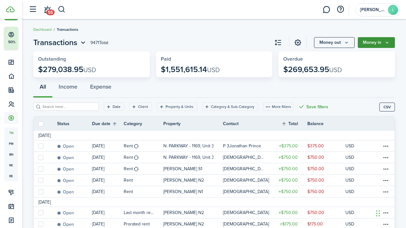
click at [371, 42] on button "Money in" at bounding box center [376, 42] width 37 height 11
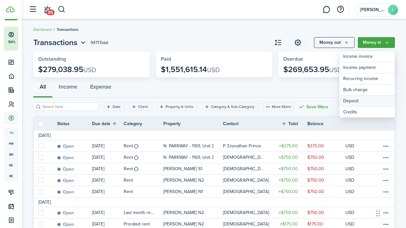
click at [350, 100] on link "Deposit" at bounding box center [368, 101] width 56 height 11
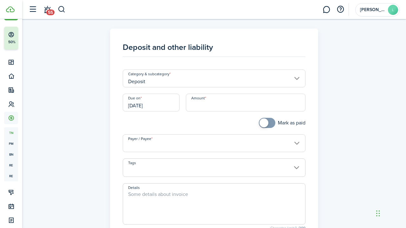
click at [163, 106] on input "[DATE]" at bounding box center [151, 103] width 57 height 18
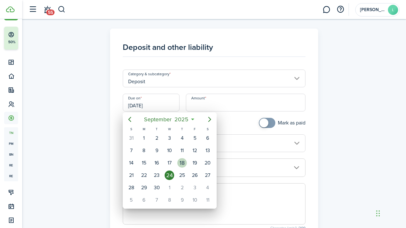
click at [185, 162] on div "18" at bounding box center [182, 163] width 10 height 10
type input "[DATE]"
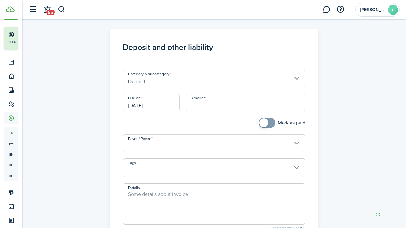
click at [194, 100] on input "Amount" at bounding box center [246, 103] width 120 height 18
type input "$1,500.00"
click at [261, 122] on span at bounding box center [264, 122] width 9 height 9
checkbox input "false"
click at [264, 122] on span at bounding box center [267, 123] width 6 height 10
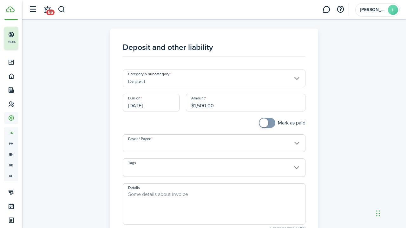
click at [156, 144] on input "Payer / Payee" at bounding box center [214, 143] width 183 height 18
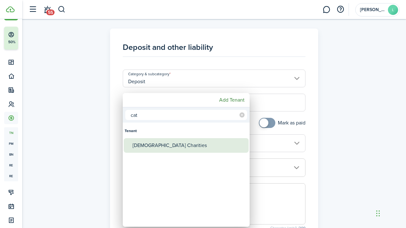
type input "cat"
click at [155, 146] on div "[DEMOGRAPHIC_DATA] Charities" at bounding box center [189, 145] width 112 height 15
type input "[DEMOGRAPHIC_DATA] Charities"
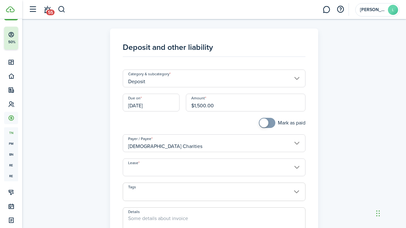
click at [140, 167] on input "Lease" at bounding box center [214, 167] width 183 height 18
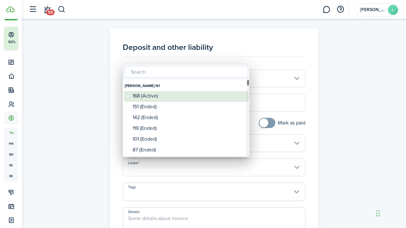
click at [156, 96] on div "168 (Active)" at bounding box center [189, 96] width 112 height 6
type input "[PERSON_NAME] N1. Lease #168 (Active)"
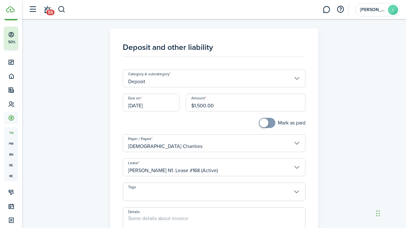
click at [129, 218] on textarea "Details" at bounding box center [214, 230] width 182 height 30
click at [297, 78] on input "Deposit" at bounding box center [214, 78] width 183 height 18
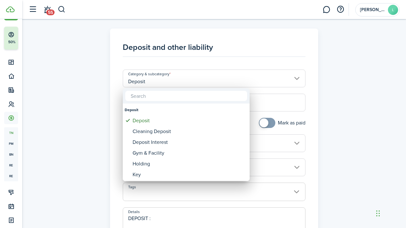
click at [334, 95] on div at bounding box center [203, 113] width 508 height 329
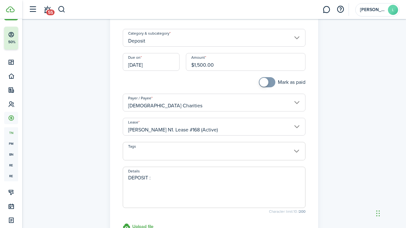
scroll to position [45, 0]
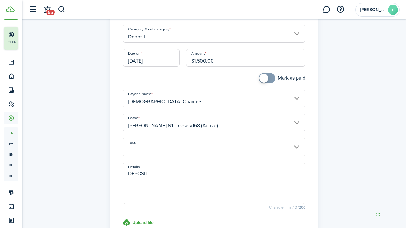
click at [155, 174] on textarea "DEPOSIT :" at bounding box center [214, 185] width 182 height 30
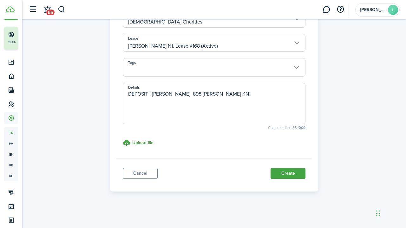
scroll to position [124, 0]
type textarea "DEPOSIT : [PERSON_NAME] 898 [PERSON_NAME] KN1"
click at [285, 173] on button "Create" at bounding box center [288, 173] width 35 height 11
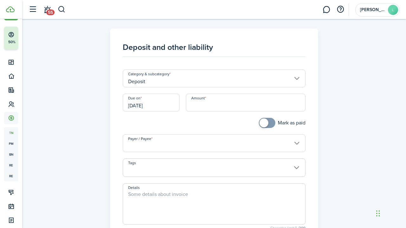
click at [159, 104] on input "[DATE]" at bounding box center [151, 103] width 57 height 18
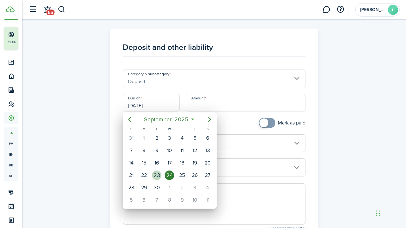
click at [158, 174] on div "23" at bounding box center [157, 175] width 10 height 10
type input "[DATE]"
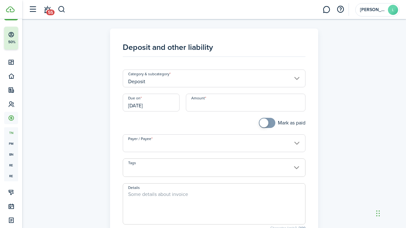
click at [196, 103] on input "Amount" at bounding box center [246, 103] width 120 height 18
type input "$1,500.00"
checkbox input "true"
click at [265, 121] on span at bounding box center [264, 122] width 9 height 9
click at [161, 144] on input "Payer / Payee" at bounding box center [214, 143] width 183 height 18
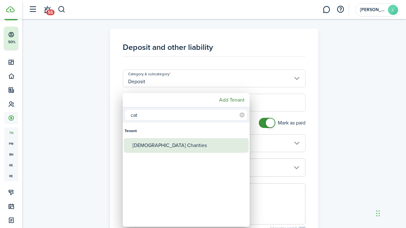
type input "cat"
click at [155, 143] on div "[DEMOGRAPHIC_DATA] Charities" at bounding box center [189, 145] width 112 height 15
type input "[DEMOGRAPHIC_DATA] Charities"
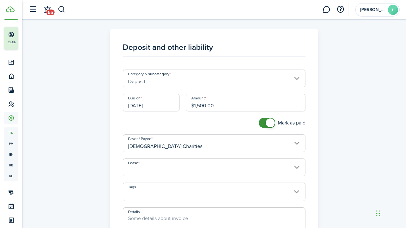
click at [150, 172] on input "Lease" at bounding box center [214, 167] width 183 height 18
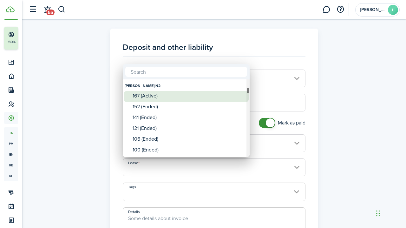
click at [150, 97] on div "167 (Active)" at bounding box center [189, 96] width 112 height 6
type input "[PERSON_NAME] N2. Lease #167 (Active)"
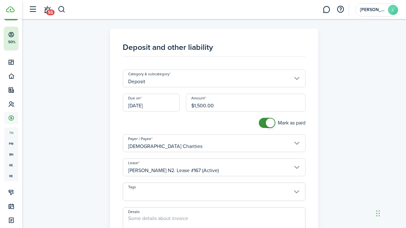
click at [136, 216] on textarea "Details" at bounding box center [214, 230] width 182 height 30
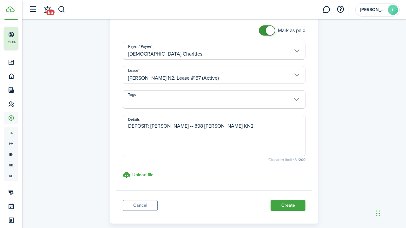
scroll to position [93, 0]
type textarea "DEPOSIT: [PERSON_NAME] -- 898 [PERSON_NAME] KN2"
click at [292, 205] on button "Create" at bounding box center [288, 205] width 35 height 11
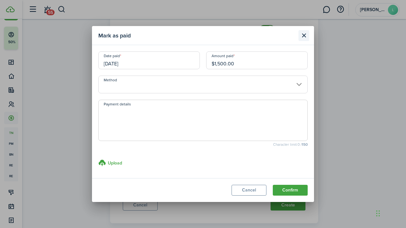
click at [303, 35] on button "Close modal" at bounding box center [304, 35] width 11 height 11
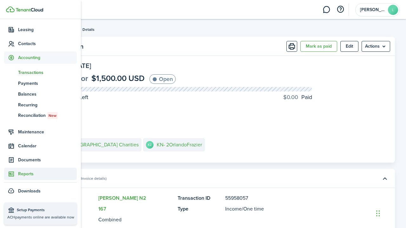
click at [26, 172] on span "Reports" at bounding box center [47, 173] width 59 height 7
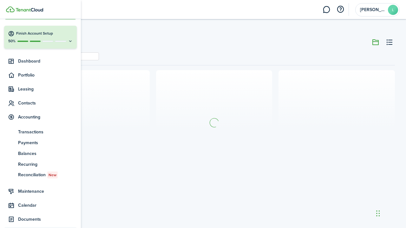
scroll to position [17, 0]
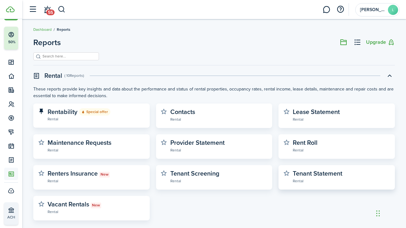
click at [315, 173] on widget-stats-description "Tenant Statement" at bounding box center [318, 174] width 50 height 10
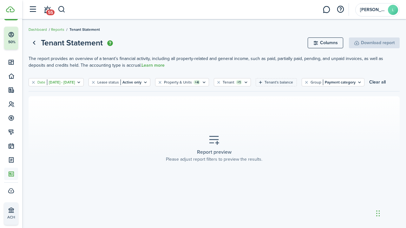
click at [61, 80] on filter-tag-value "[DATE] - [DATE]" at bounding box center [61, 82] width 28 height 6
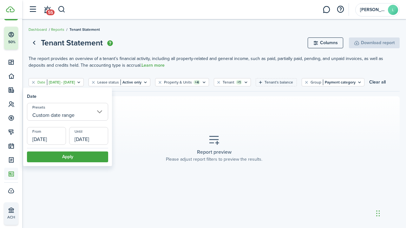
click at [60, 135] on input "[DATE]" at bounding box center [46, 136] width 39 height 18
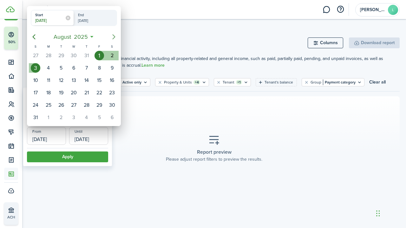
click at [114, 36] on icon "Next page" at bounding box center [114, 37] width 8 height 8
click at [46, 92] on div "22" at bounding box center [49, 93] width 10 height 10
type input "[DATE]"
radio input "false"
radio input "true"
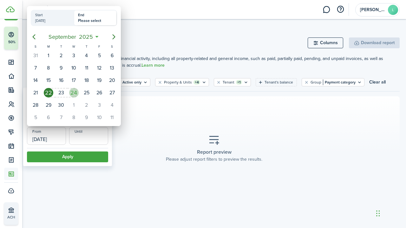
click at [77, 93] on div "24" at bounding box center [74, 93] width 10 height 10
type input "[DATE]"
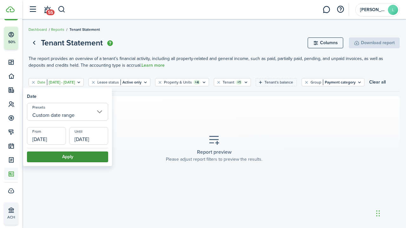
click at [75, 157] on button "Apply" at bounding box center [67, 156] width 81 height 11
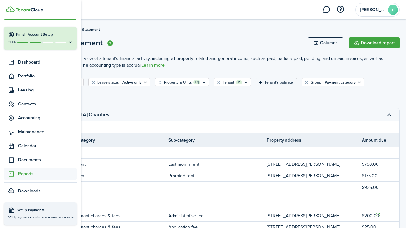
click at [26, 174] on span "Reports" at bounding box center [47, 173] width 59 height 7
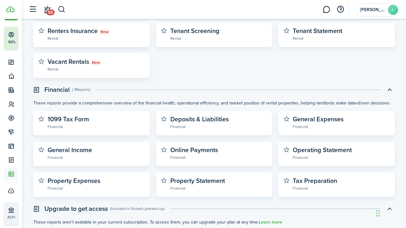
scroll to position [143, 0]
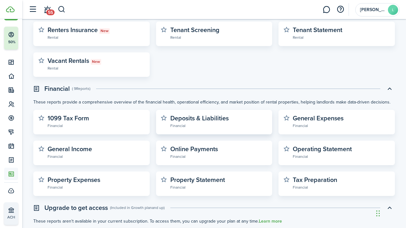
click at [196, 117] on widget-stats-description "Deposits & Liabilities" at bounding box center [199, 118] width 58 height 10
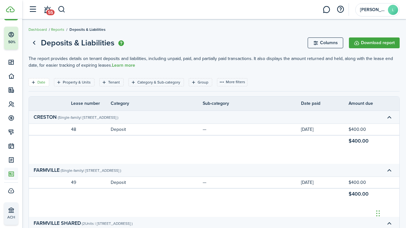
click at [44, 81] on filter-tag-label "Date" at bounding box center [41, 82] width 8 height 6
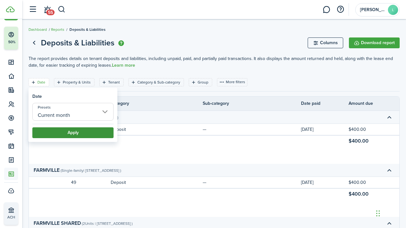
click at [72, 130] on button "Apply" at bounding box center [72, 132] width 81 height 11
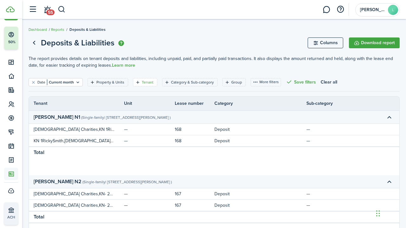
click at [146, 81] on filter-tag-label "Tenant" at bounding box center [148, 82] width 12 height 6
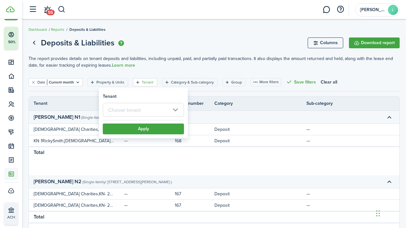
click at [119, 109] on input "text" at bounding box center [143, 110] width 81 height 14
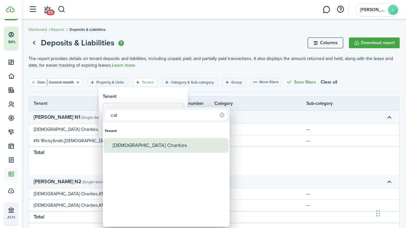
type input "cat"
click at [133, 144] on div "[DEMOGRAPHIC_DATA] Charities" at bounding box center [169, 145] width 112 height 15
type input "[DEMOGRAPHIC_DATA] Charities"
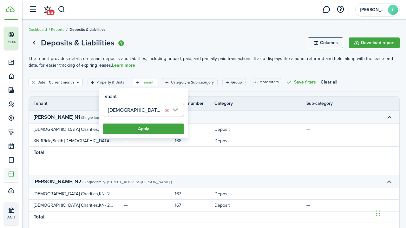
click at [147, 120] on filter-item-popup-footer "Apply" at bounding box center [143, 127] width 81 height 14
click at [147, 124] on button "Apply" at bounding box center [143, 128] width 81 height 11
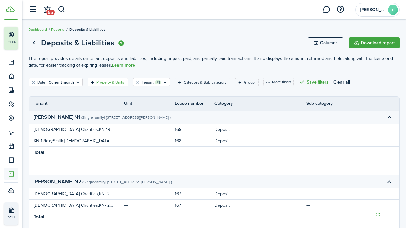
click at [116, 82] on filter-tag-label "Property & Units" at bounding box center [110, 82] width 28 height 6
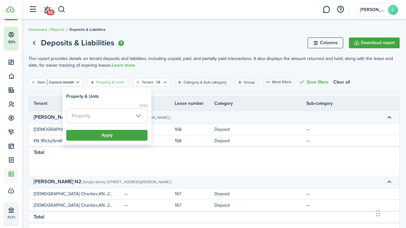
click at [76, 117] on span "Property" at bounding box center [81, 115] width 19 height 7
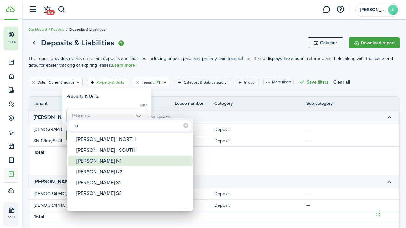
type input "ki"
click at [86, 161] on div "[PERSON_NAME] N1" at bounding box center [132, 160] width 112 height 11
type input "[PERSON_NAME] N1"
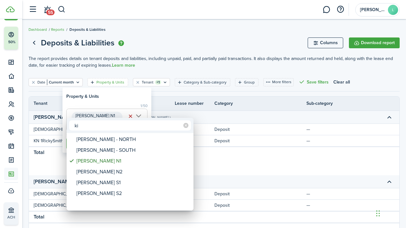
click at [163, 104] on div at bounding box center [203, 113] width 508 height 329
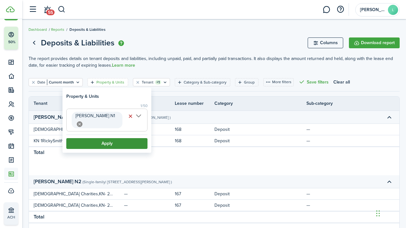
click at [110, 138] on button "Apply" at bounding box center [106, 143] width 81 height 11
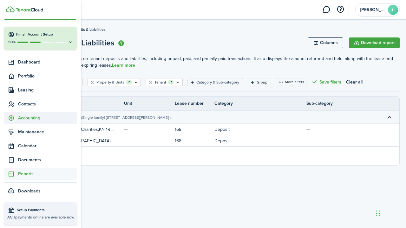
click at [29, 118] on span "Accounting" at bounding box center [47, 118] width 59 height 7
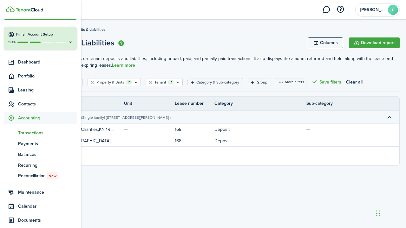
click at [30, 133] on span "Transactions" at bounding box center [47, 132] width 59 height 7
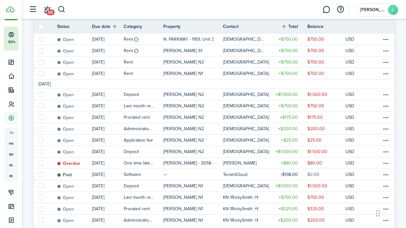
scroll to position [118, 0]
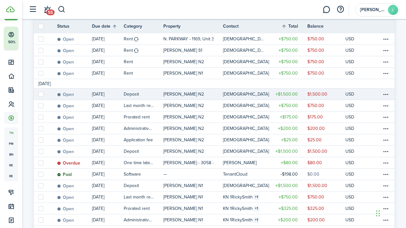
click at [377, 93] on link at bounding box center [378, 94] width 10 height 11
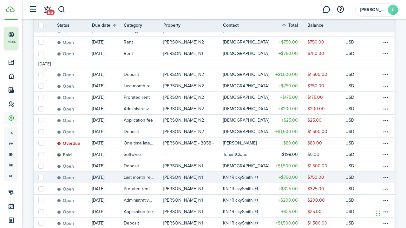
scroll to position [137, 0]
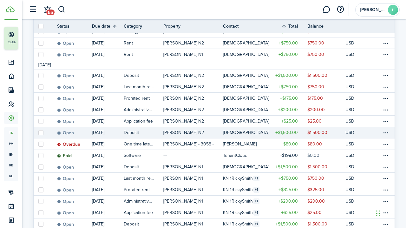
click at [367, 130] on link at bounding box center [368, 132] width 10 height 11
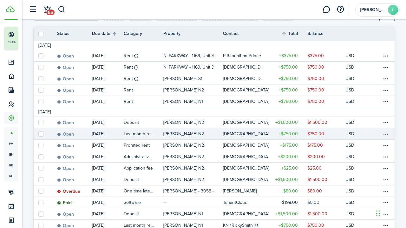
scroll to position [92, 0]
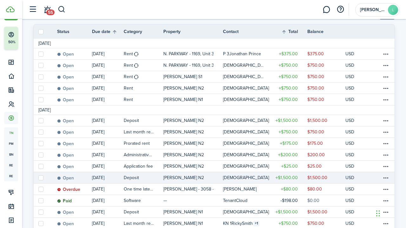
click at [301, 177] on link "$1,500.00" at bounding box center [288, 177] width 38 height 11
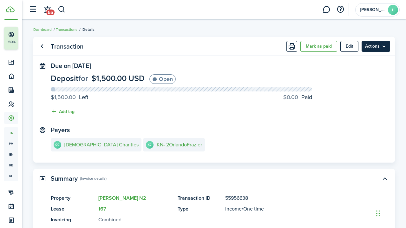
click at [376, 47] on menu-btn "Actions" at bounding box center [376, 46] width 29 height 11
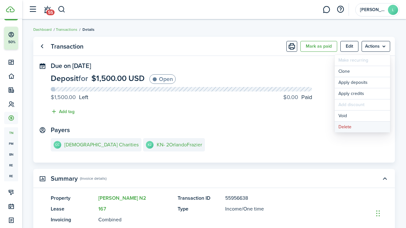
click at [345, 128] on button "Delete" at bounding box center [363, 127] width 56 height 11
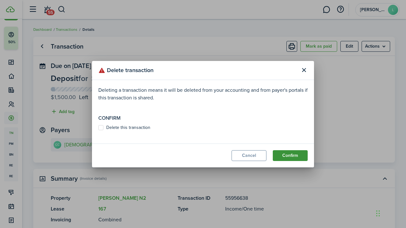
click at [291, 152] on button "Confirm" at bounding box center [290, 155] width 35 height 11
click at [99, 126] on label "Delete this transaction" at bounding box center [124, 127] width 52 height 5
click at [98, 130] on input "Delete this transaction" at bounding box center [98, 130] width 0 height 0
checkbox input "true"
click at [286, 155] on button "Confirm" at bounding box center [290, 155] width 35 height 11
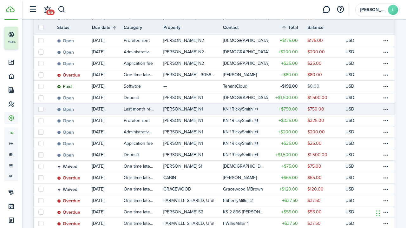
scroll to position [196, 0]
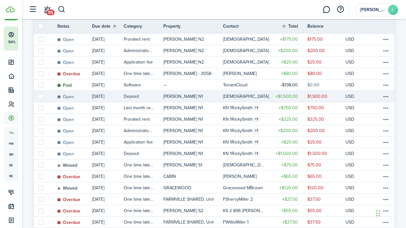
click at [305, 95] on link "$1,500.00" at bounding box center [288, 96] width 38 height 11
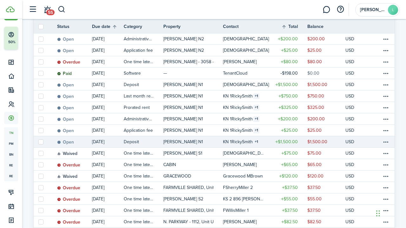
scroll to position [208, 0]
click at [256, 141] on table-counter "1" at bounding box center [257, 142] width 6 height 6
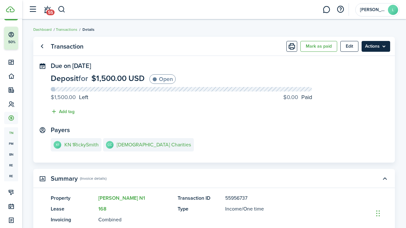
click at [370, 45] on menu-btn "Actions" at bounding box center [376, 46] width 29 height 11
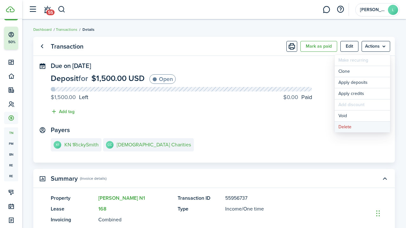
click at [344, 129] on button "Delete" at bounding box center [363, 127] width 56 height 11
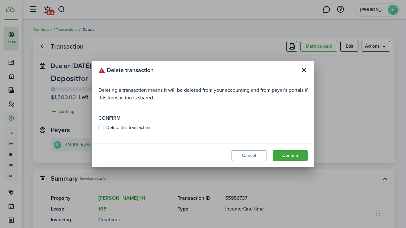
click at [97, 124] on modal-body "Deleting a transaction means it will be deleted from your accounting and from p…" at bounding box center [203, 111] width 222 height 63
click at [104, 127] on label "Delete this transaction" at bounding box center [124, 127] width 52 height 5
click at [98, 127] on input "Delete this transaction" at bounding box center [98, 127] width 0 height 0
checkbox input "true"
click at [286, 156] on button "Confirm" at bounding box center [290, 155] width 35 height 11
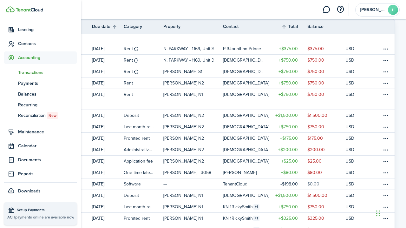
scroll to position [78, 0]
click at [26, 172] on span "Reports" at bounding box center [47, 173] width 59 height 7
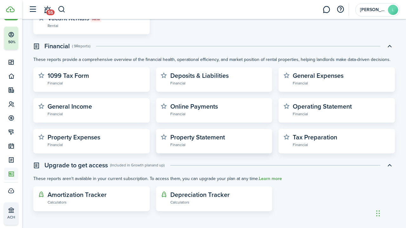
scroll to position [186, 0]
click at [201, 74] on widget-stats-description "Deposits & Liabilities" at bounding box center [199, 76] width 58 height 10
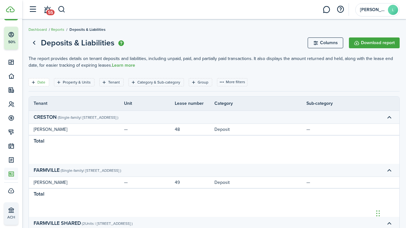
click at [43, 83] on filter-tag-label "Date" at bounding box center [41, 82] width 8 height 6
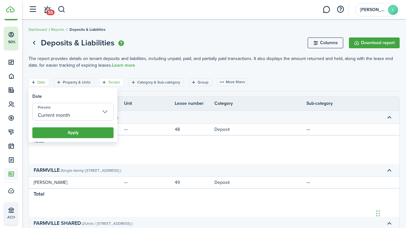
click at [111, 81] on filter-tag-label "Tenant" at bounding box center [114, 82] width 12 height 6
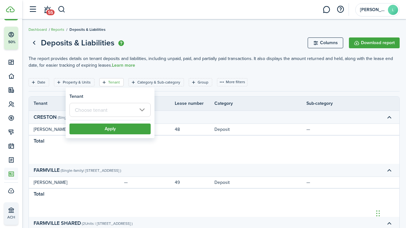
click at [96, 106] on input "text" at bounding box center [109, 110] width 81 height 14
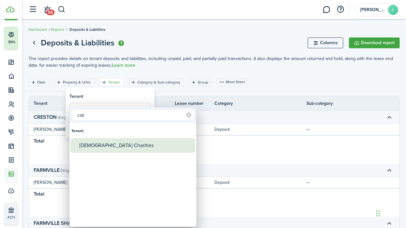
type input "cat"
click at [101, 142] on div "[DEMOGRAPHIC_DATA] Charities" at bounding box center [135, 145] width 112 height 15
type input "[DEMOGRAPHIC_DATA] Charities"
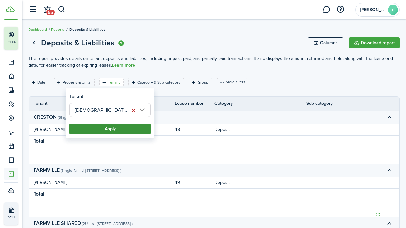
click at [105, 132] on button "Apply" at bounding box center [109, 128] width 81 height 11
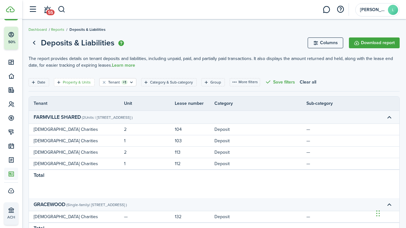
click at [80, 82] on filter-tag-label "Property & Units" at bounding box center [77, 82] width 28 height 6
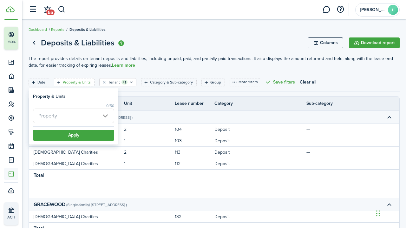
click at [62, 115] on span "Property" at bounding box center [73, 116] width 81 height 14
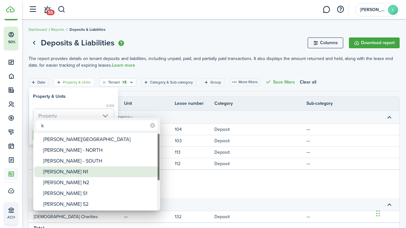
type input "k"
click at [63, 169] on div "[PERSON_NAME] N1" at bounding box center [99, 171] width 112 height 11
type input "[PERSON_NAME] N1"
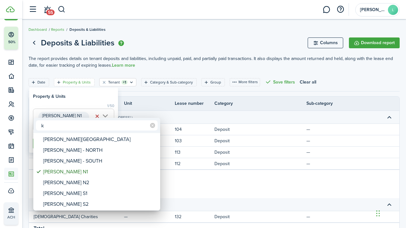
click at [141, 103] on div at bounding box center [203, 113] width 508 height 329
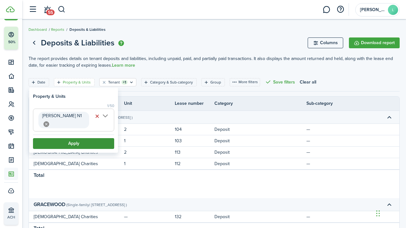
click at [77, 138] on button "Apply" at bounding box center [73, 143] width 81 height 11
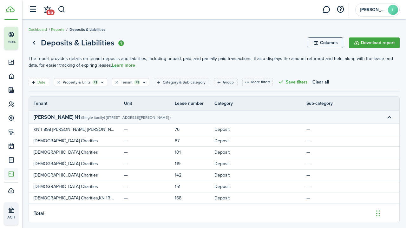
click at [41, 82] on filter-tag-label "Date" at bounding box center [41, 82] width 8 height 6
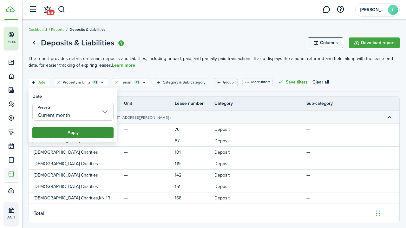
click at [66, 130] on button "Apply" at bounding box center [72, 132] width 81 height 11
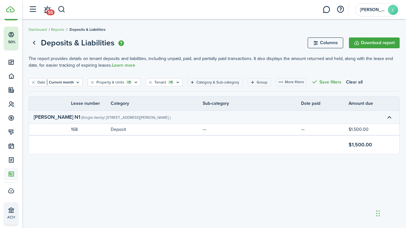
scroll to position [0, 104]
click at [373, 42] on button "Download report" at bounding box center [374, 42] width 51 height 11
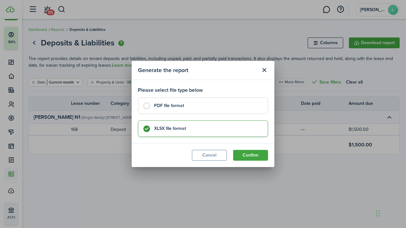
click at [147, 105] on label "PDF file format" at bounding box center [203, 105] width 130 height 17
radio input "true"
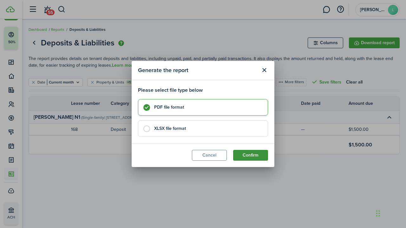
click at [248, 153] on button "Confirm" at bounding box center [250, 155] width 35 height 11
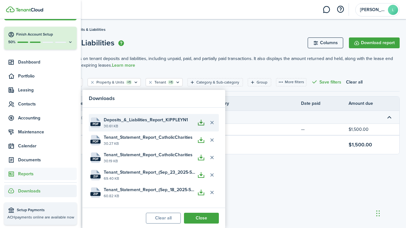
click at [201, 121] on button "button" at bounding box center [201, 122] width 11 height 11
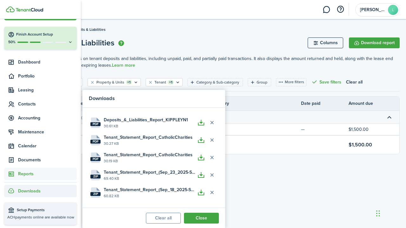
click at [242, 95] on page-view-body "Date Current month Property & Units +1 Tenant +1 Category & Sub-category Group …" at bounding box center [214, 116] width 371 height 76
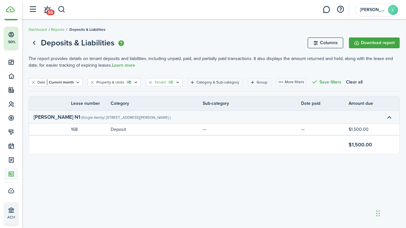
click at [165, 81] on div "Tenant +1" at bounding box center [164, 82] width 19 height 6
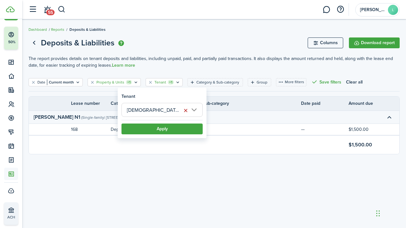
click at [122, 81] on filter-tag-label "Property & Units" at bounding box center [110, 82] width 28 height 6
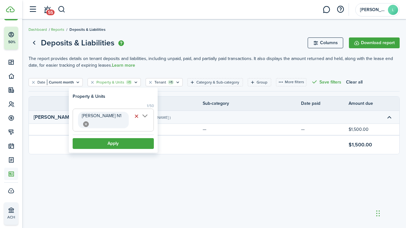
click at [116, 116] on span "[PERSON_NAME] N1" at bounding box center [113, 120] width 81 height 22
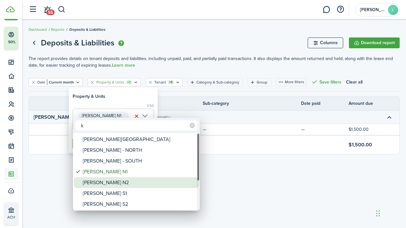
type input "k"
click at [108, 179] on div "[PERSON_NAME] N2" at bounding box center [139, 182] width 112 height 11
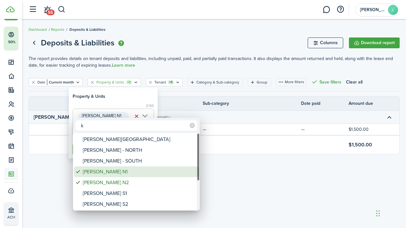
click at [86, 172] on div "[PERSON_NAME] N1" at bounding box center [139, 171] width 112 height 11
type input "[PERSON_NAME] N2"
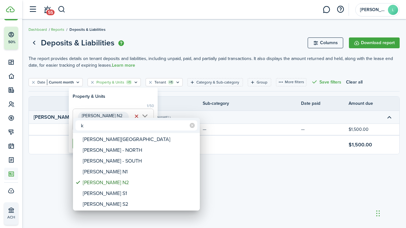
click at [171, 113] on div at bounding box center [203, 113] width 508 height 329
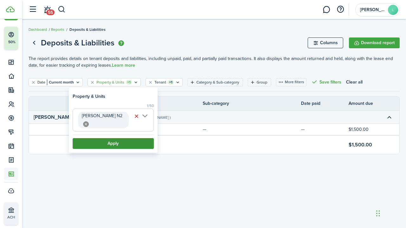
click at [116, 138] on button "Apply" at bounding box center [113, 143] width 81 height 11
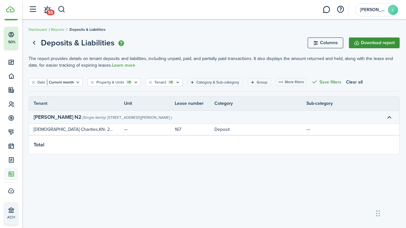
click at [377, 43] on button "Download report" at bounding box center [374, 42] width 51 height 11
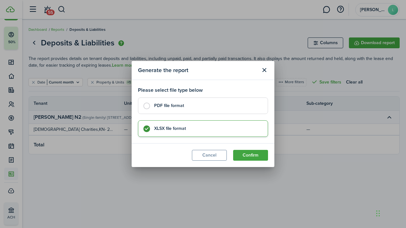
click at [147, 106] on label "PDF file format" at bounding box center [203, 105] width 130 height 17
radio input "true"
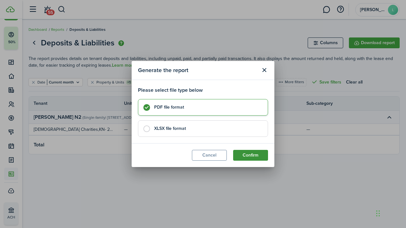
click at [249, 154] on button "Confirm" at bounding box center [250, 155] width 35 height 11
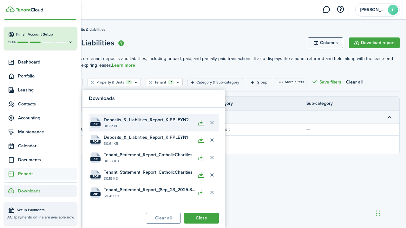
click at [200, 120] on button "button" at bounding box center [201, 122] width 11 height 11
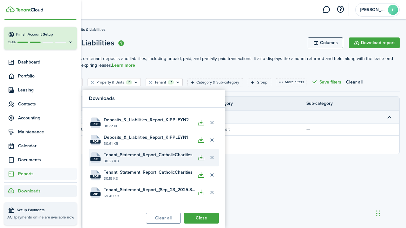
click at [201, 157] on button "button" at bounding box center [201, 157] width 11 height 11
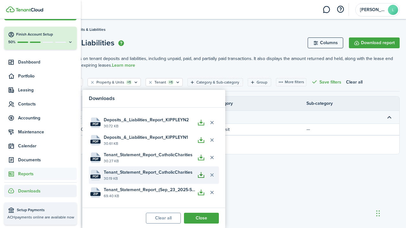
click at [202, 173] on button "button" at bounding box center [201, 174] width 11 height 11
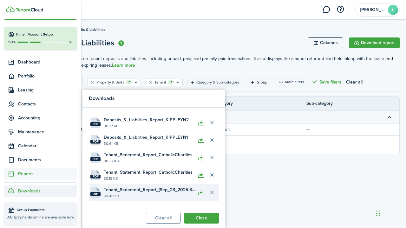
click at [201, 191] on button "button" at bounding box center [201, 192] width 11 height 11
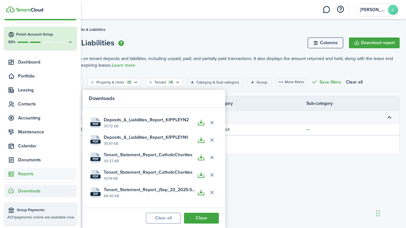
drag, startPoint x: 335, startPoint y: 201, endPoint x: 335, endPoint y: 153, distance: 48.2
click at [335, 197] on div "Deposits & Liabilities Columns Download report The report provides details on t…" at bounding box center [214, 124] width 384 height 180
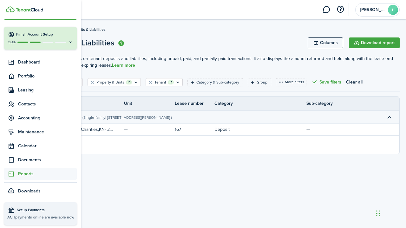
click at [22, 173] on span "Reports" at bounding box center [47, 173] width 59 height 7
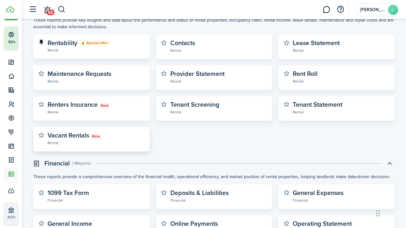
scroll to position [69, 0]
click at [325, 103] on widget-stats-description "Tenant Statement" at bounding box center [318, 104] width 50 height 10
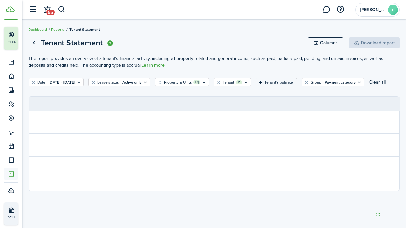
drag, startPoint x: 325, startPoint y: 103, endPoint x: 242, endPoint y: 103, distance: 83.1
click at [242, 103] on page-view-body "Date [DATE] - [DATE] Lease status Active only Property & Units +4 Tenant +1 Ten…" at bounding box center [214, 134] width 371 height 113
click at [75, 81] on filter-tag-value "[DATE] - [DATE]" at bounding box center [61, 82] width 28 height 6
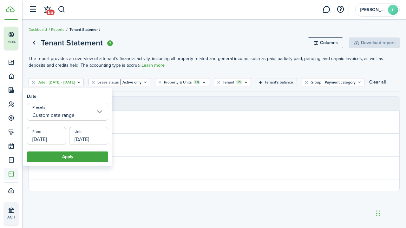
click at [60, 136] on input "[DATE]" at bounding box center [46, 136] width 39 height 18
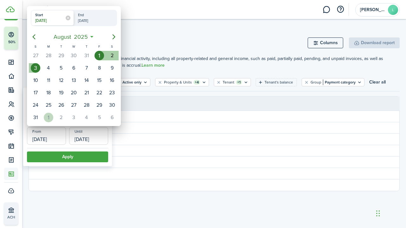
click at [49, 116] on div "1" at bounding box center [49, 118] width 10 height 10
type input "[DATE]"
radio input "false"
radio input "true"
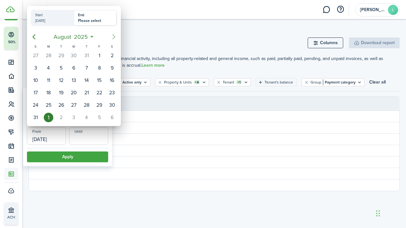
click at [115, 36] on icon "Next page" at bounding box center [114, 36] width 3 height 5
click at [61, 18] on div "[DATE]" at bounding box center [50, 22] width 34 height 8
click at [31, 18] on input "Start [DATE]" at bounding box center [31, 18] width 0 height 16
radio input "true"
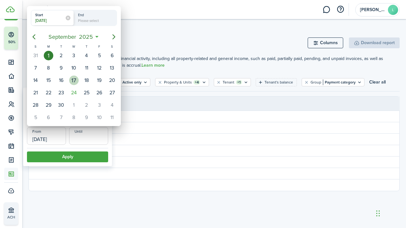
click at [74, 79] on div "17" at bounding box center [74, 81] width 10 height 10
type input "[DATE]"
radio input "false"
radio input "true"
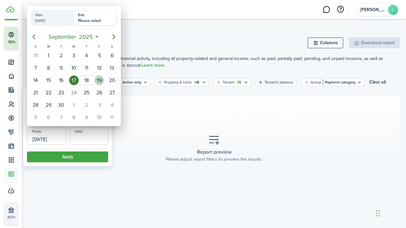
click at [104, 79] on div "19" at bounding box center [99, 80] width 13 height 12
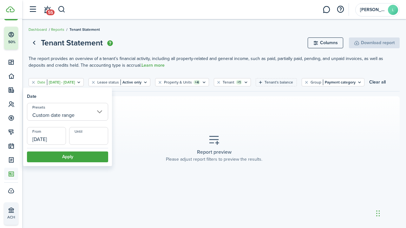
type input "[DATE]"
click at [75, 156] on button "Apply" at bounding box center [67, 156] width 81 height 11
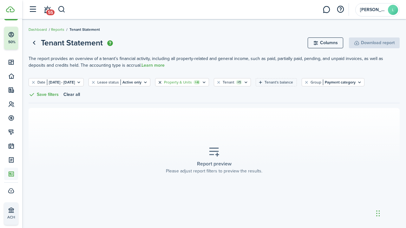
click at [163, 82] on button "Clear filter" at bounding box center [159, 82] width 5 height 5
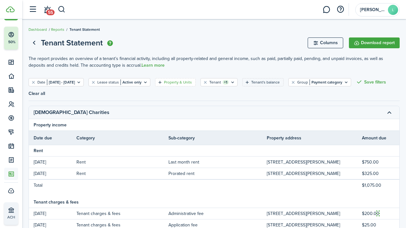
click at [192, 81] on filter-tag-label "Property & Units" at bounding box center [178, 82] width 28 height 6
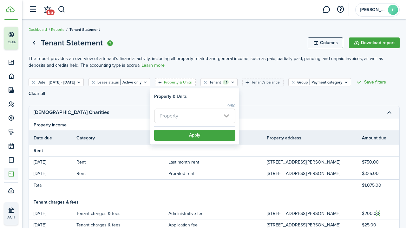
click at [181, 114] on span "Property" at bounding box center [195, 116] width 81 height 14
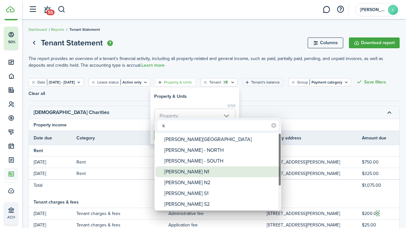
type input "k"
click at [181, 176] on div "[PERSON_NAME] N1" at bounding box center [220, 171] width 112 height 11
type input "[PERSON_NAME] N1"
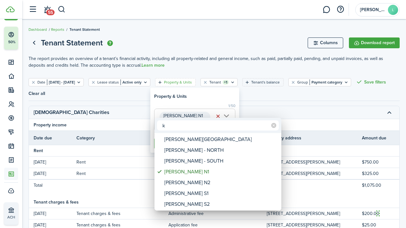
click at [251, 110] on div at bounding box center [203, 113] width 508 height 329
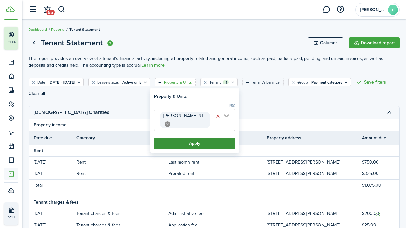
click at [205, 138] on button "Apply" at bounding box center [194, 143] width 81 height 11
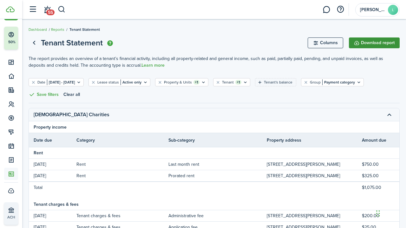
click at [376, 41] on button "Download report" at bounding box center [374, 42] width 51 height 11
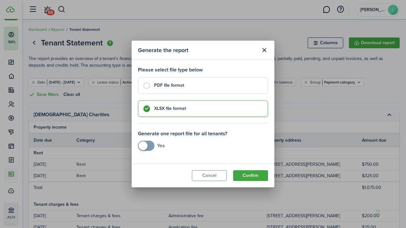
click at [147, 86] on label "PDF file format" at bounding box center [203, 85] width 130 height 17
radio input "true"
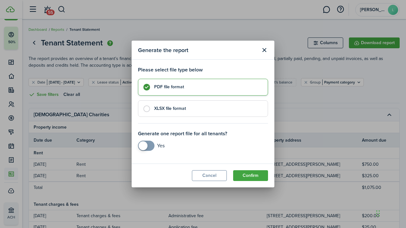
click at [315, 113] on div "Generate the report Please select file type below PDF file format XLSX file for…" at bounding box center [203, 114] width 406 height 228
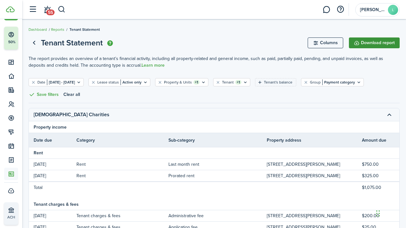
click at [374, 41] on button "Download report" at bounding box center [374, 42] width 51 height 11
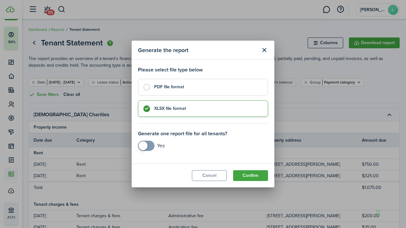
checkbox input "true"
click at [144, 144] on span at bounding box center [143, 145] width 9 height 9
click at [247, 174] on button "Confirm" at bounding box center [250, 175] width 35 height 11
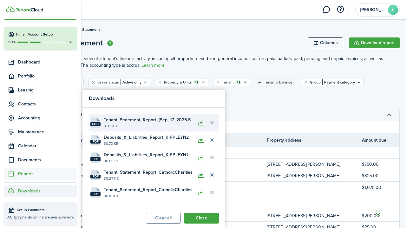
click at [201, 120] on button "button" at bounding box center [201, 122] width 11 height 11
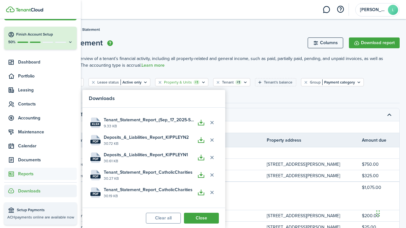
click at [192, 81] on filter-tag-label "Property & Units" at bounding box center [178, 82] width 28 height 6
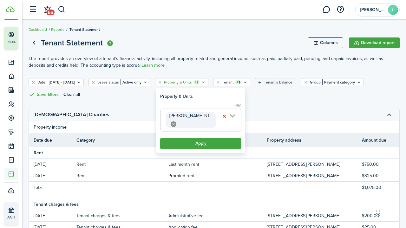
click at [202, 114] on span "[PERSON_NAME] N1" at bounding box center [201, 120] width 81 height 22
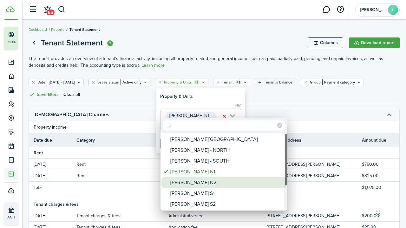
type input "k"
click at [188, 179] on div "[PERSON_NAME] N2" at bounding box center [226, 182] width 112 height 11
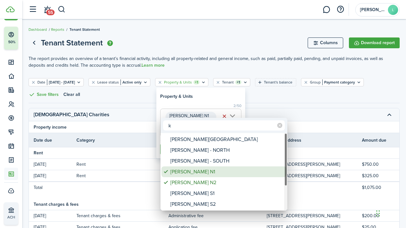
click at [187, 170] on div "[PERSON_NAME] N1" at bounding box center [226, 171] width 112 height 11
type input "[PERSON_NAME] N2"
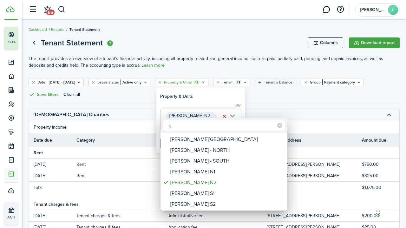
click at [256, 99] on div at bounding box center [203, 113] width 508 height 329
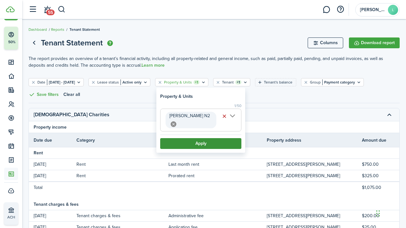
click at [203, 138] on button "Apply" at bounding box center [200, 143] width 81 height 11
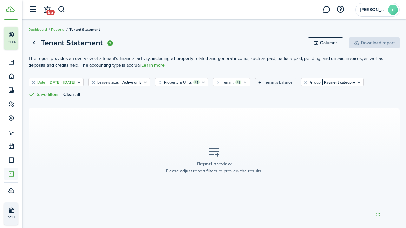
click at [75, 83] on filter-tag-value "[DATE] - [DATE]" at bounding box center [61, 82] width 28 height 6
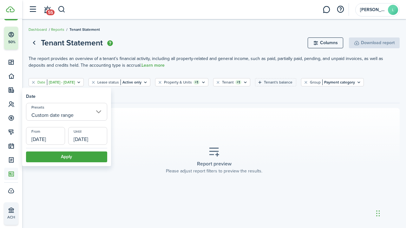
click at [62, 138] on input "[DATE]" at bounding box center [45, 136] width 39 height 18
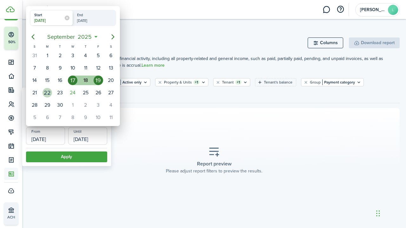
click at [50, 91] on div "22" at bounding box center [48, 93] width 10 height 10
type input "[DATE]"
radio input "false"
radio input "true"
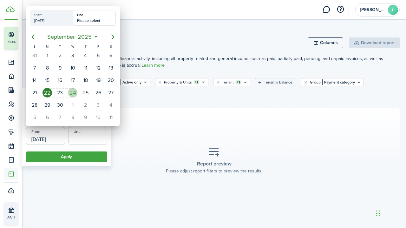
click at [75, 93] on div "24" at bounding box center [73, 93] width 10 height 10
type input "[DATE]"
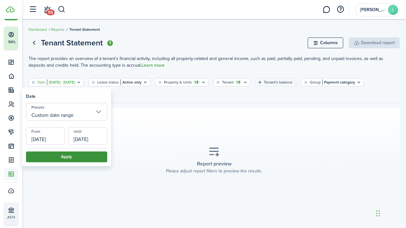
click at [75, 154] on button "Apply" at bounding box center [66, 156] width 81 height 11
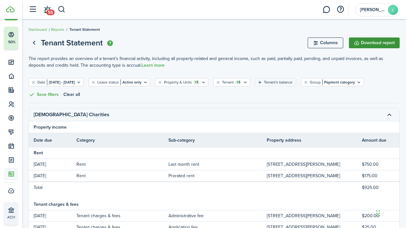
click at [374, 43] on button "Download report" at bounding box center [374, 42] width 51 height 11
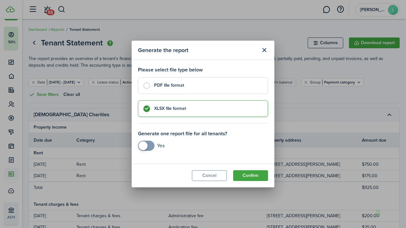
click at [146, 86] on label "PDF file format" at bounding box center [203, 85] width 130 height 17
radio input "true"
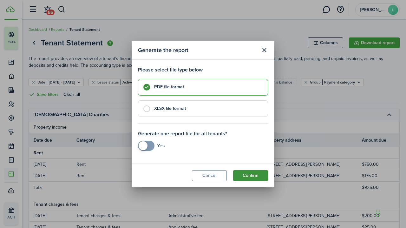
click at [247, 174] on button "Confirm" at bounding box center [250, 175] width 35 height 11
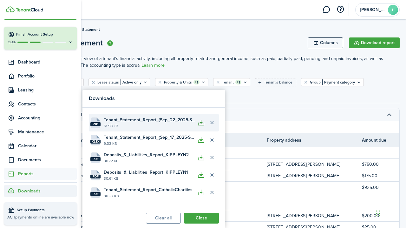
click at [202, 121] on button "button" at bounding box center [201, 122] width 11 height 11
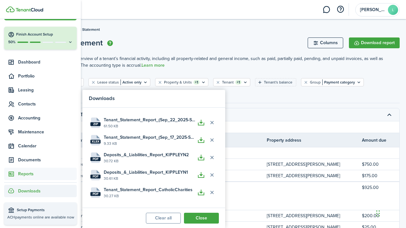
click at [266, 102] on div "Date [DATE] - [DATE] Lease status Active only Property & Units +1 Tenant +1 Ten…" at bounding box center [214, 90] width 371 height 25
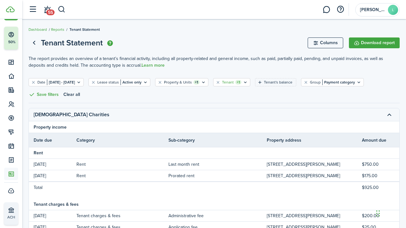
click at [234, 81] on filter-tag-label "Tenant" at bounding box center [228, 82] width 12 height 6
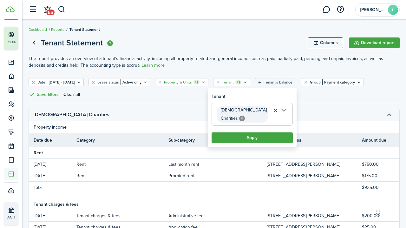
click at [192, 81] on filter-tag-label "Property & Units" at bounding box center [178, 82] width 28 height 6
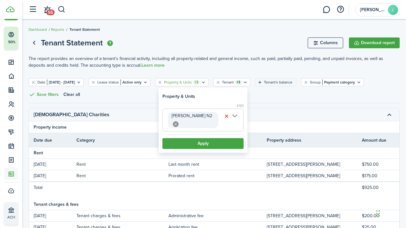
click at [212, 116] on span "[PERSON_NAME] N2" at bounding box center [203, 120] width 81 height 22
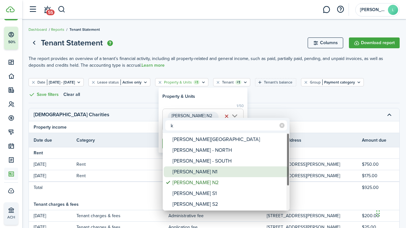
type input "k"
click at [201, 171] on div "[PERSON_NAME] N1" at bounding box center [229, 171] width 112 height 11
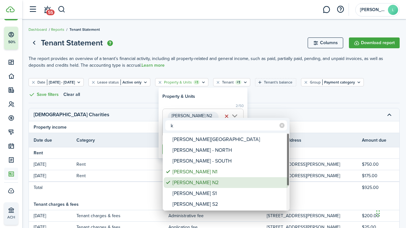
click at [193, 180] on div "[PERSON_NAME] N2" at bounding box center [229, 182] width 112 height 11
type input "[PERSON_NAME] N1"
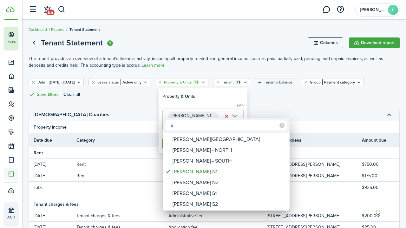
click at [268, 96] on div at bounding box center [203, 113] width 508 height 329
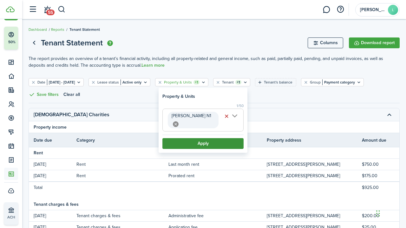
click at [202, 138] on button "Apply" at bounding box center [202, 143] width 81 height 11
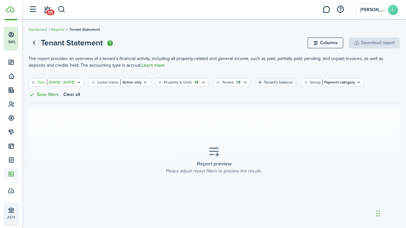
click at [75, 81] on filter-tag-value "[DATE] - [DATE]" at bounding box center [61, 82] width 28 height 6
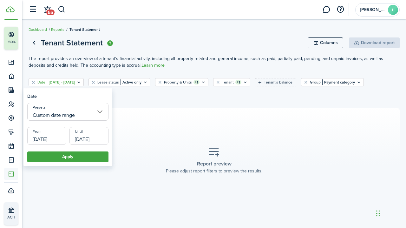
click at [58, 137] on input "[DATE]" at bounding box center [46, 136] width 39 height 18
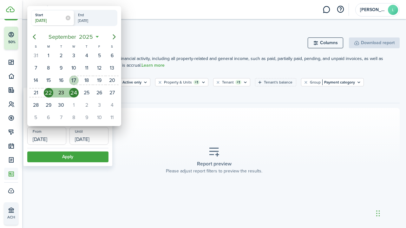
click at [75, 78] on div "17" at bounding box center [74, 81] width 10 height 10
type input "[DATE]"
radio input "false"
radio input "true"
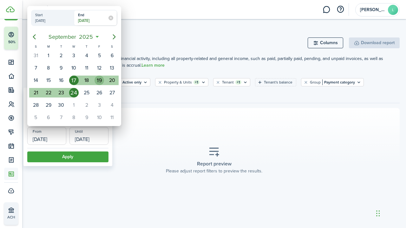
click at [101, 81] on div "19" at bounding box center [100, 81] width 10 height 10
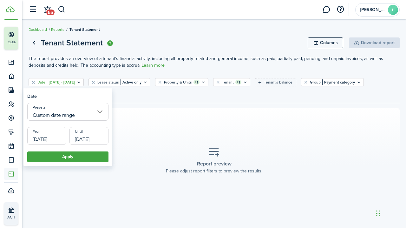
type input "[DATE]"
click at [74, 155] on button "Apply" at bounding box center [67, 156] width 81 height 11
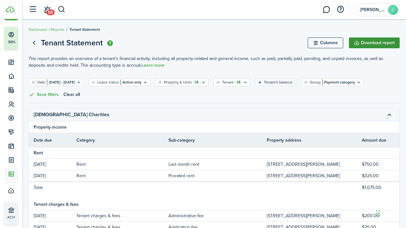
click at [374, 43] on button "Download report" at bounding box center [374, 42] width 51 height 11
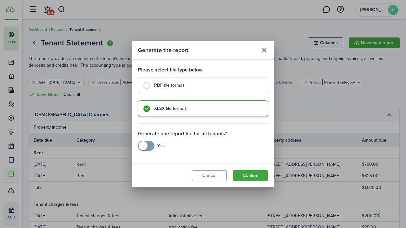
click at [148, 84] on label "PDF file format" at bounding box center [203, 85] width 130 height 17
radio input "true"
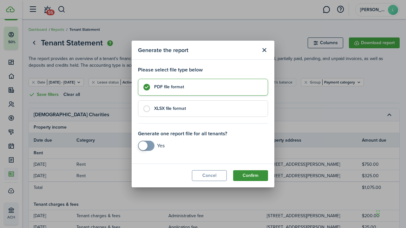
click at [248, 174] on button "Confirm" at bounding box center [250, 175] width 35 height 11
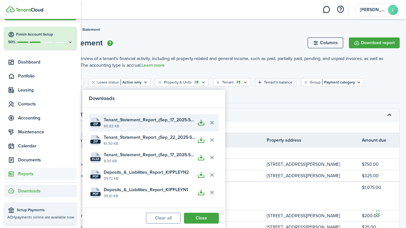
click at [200, 122] on button "button" at bounding box center [201, 122] width 11 height 11
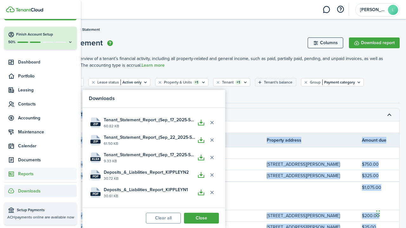
drag, startPoint x: 237, startPoint y: 99, endPoint x: 199, endPoint y: 92, distance: 38.7
click at [202, 94] on body "Create New Finish Account Setup 50% Dashboard Portfolio Leasing Contacts Accoun…" at bounding box center [203, 114] width 406 height 228
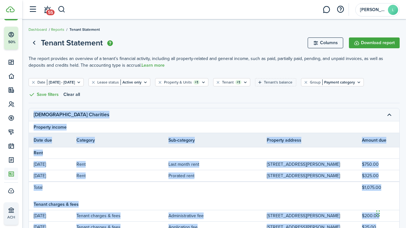
click at [100, 94] on div "Date [DATE] - [DATE] Lease status Active only Property & Units +1 Tenant +1 Ten…" at bounding box center [214, 90] width 371 height 25
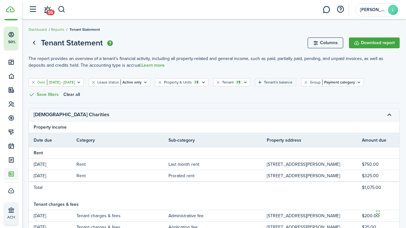
click at [82, 80] on icon "Open filter" at bounding box center [78, 82] width 5 height 5
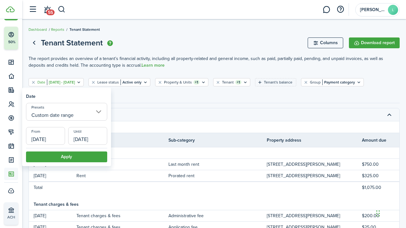
click at [61, 132] on input "[DATE]" at bounding box center [45, 136] width 39 height 18
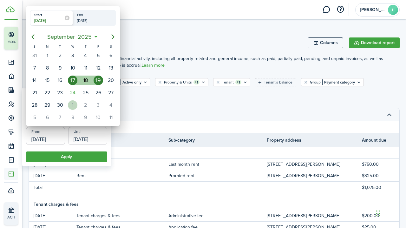
click at [72, 102] on div "1" at bounding box center [73, 105] width 10 height 10
type input "[DATE]"
radio input "false"
radio input "true"
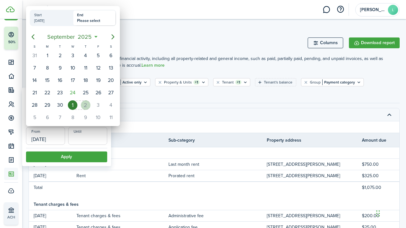
click at [86, 102] on div "2" at bounding box center [86, 105] width 10 height 10
type input "[DATE]"
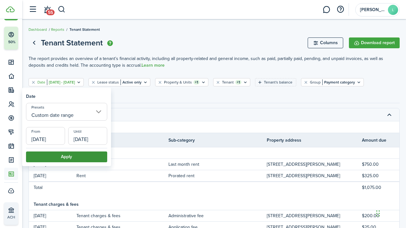
click at [64, 155] on button "Apply" at bounding box center [66, 156] width 81 height 11
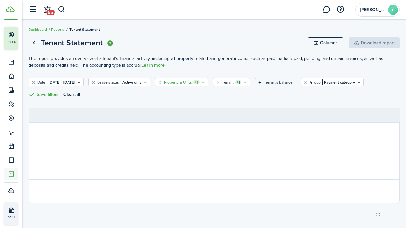
click at [189, 82] on filter-tag-label "Property & Units" at bounding box center [178, 82] width 28 height 6
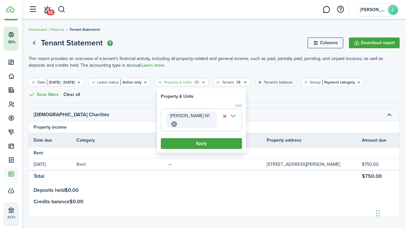
click at [177, 121] on icon at bounding box center [174, 124] width 6 height 6
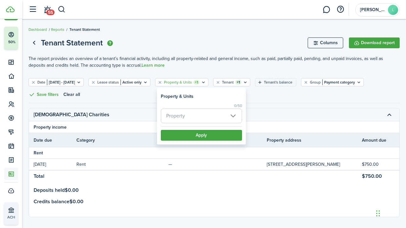
click at [179, 116] on span "Property" at bounding box center [175, 115] width 19 height 7
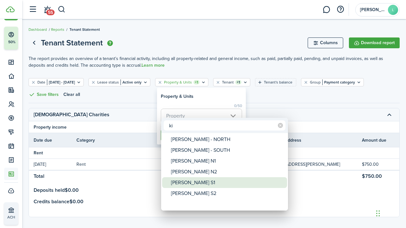
type input "ki"
click at [185, 182] on div "[PERSON_NAME] S1" at bounding box center [227, 182] width 112 height 11
type input "[PERSON_NAME] S1"
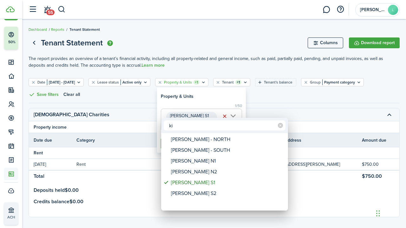
click at [263, 108] on div at bounding box center [203, 113] width 508 height 329
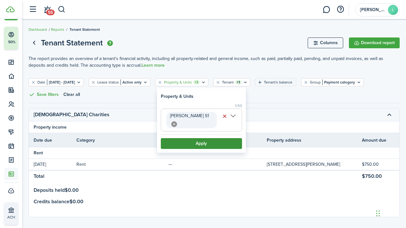
click at [197, 138] on button "Apply" at bounding box center [201, 143] width 81 height 11
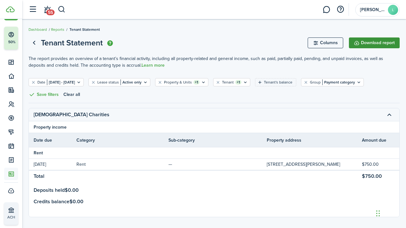
click at [372, 42] on button "Download report" at bounding box center [374, 42] width 51 height 11
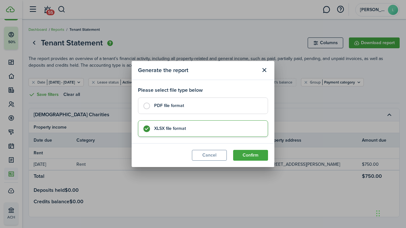
click at [147, 105] on label "PDF file format" at bounding box center [203, 105] width 130 height 17
radio input "true"
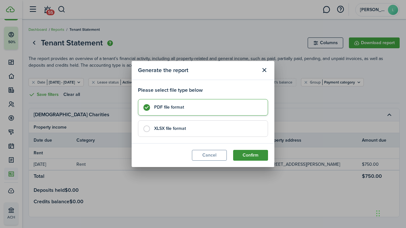
click at [247, 155] on button "Confirm" at bounding box center [250, 155] width 35 height 11
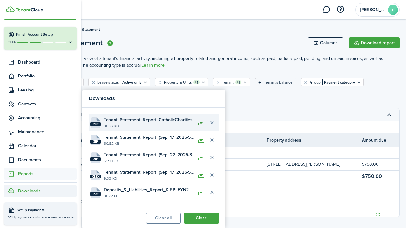
click at [201, 121] on button "button" at bounding box center [201, 122] width 11 height 11
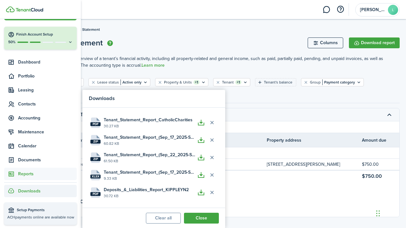
click at [75, 81] on filter-tag-value "[DATE] - [DATE]" at bounding box center [61, 82] width 28 height 6
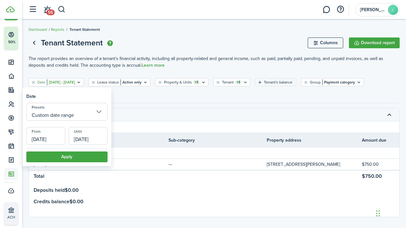
click at [59, 136] on input "[DATE]" at bounding box center [45, 136] width 39 height 18
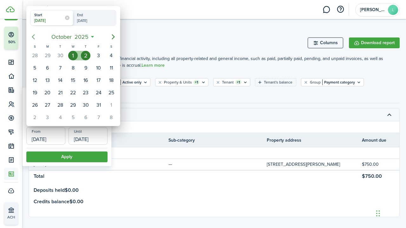
click at [32, 36] on icon "Previous page" at bounding box center [34, 37] width 8 height 8
click at [47, 53] on div "1" at bounding box center [48, 56] width 10 height 10
type input "[DATE]"
radio input "false"
radio input "true"
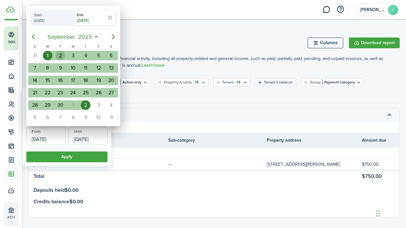
click at [58, 56] on div "2" at bounding box center [61, 56] width 10 height 10
type input "[DATE]"
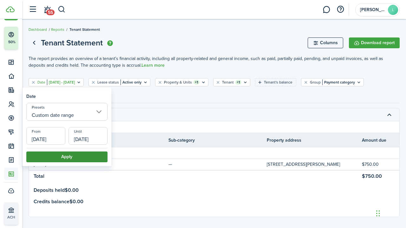
click at [68, 157] on button "Apply" at bounding box center [66, 156] width 81 height 11
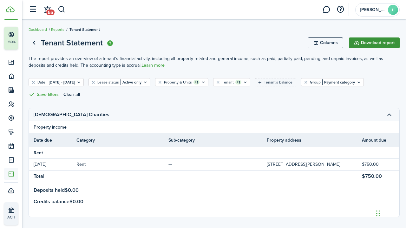
click at [377, 42] on button "Download report" at bounding box center [374, 42] width 51 height 11
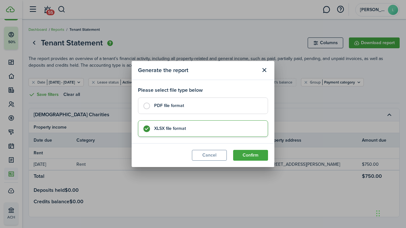
click at [147, 104] on label "PDF file format" at bounding box center [203, 105] width 130 height 17
radio input "true"
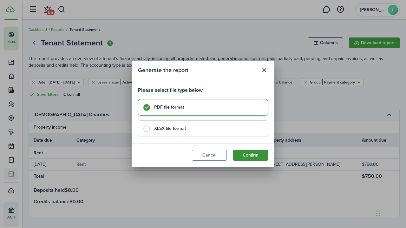
click at [248, 152] on button "Confirm" at bounding box center [250, 155] width 35 height 11
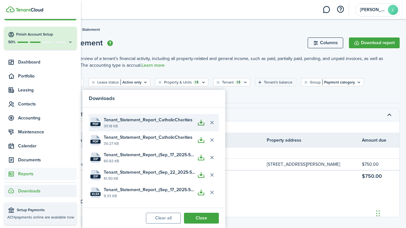
click at [200, 122] on button "button" at bounding box center [201, 122] width 11 height 11
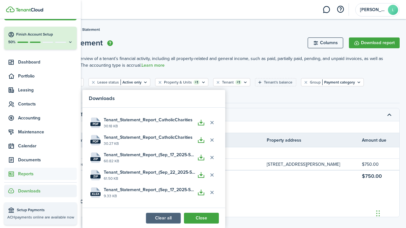
click at [166, 216] on button "Clear all" at bounding box center [163, 218] width 35 height 11
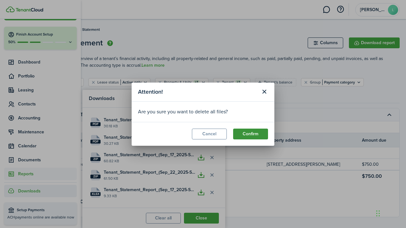
click at [254, 133] on button "Confirm" at bounding box center [250, 134] width 35 height 11
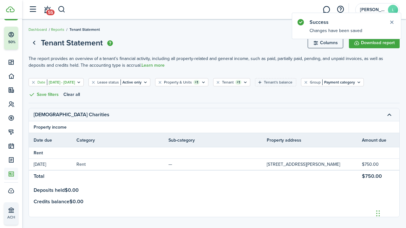
click at [62, 82] on filter-tag-value "[DATE] - [DATE]" at bounding box center [61, 82] width 28 height 6
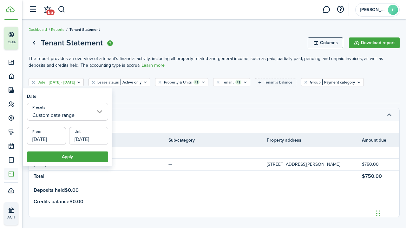
click at [57, 136] on input "[DATE]" at bounding box center [46, 136] width 39 height 18
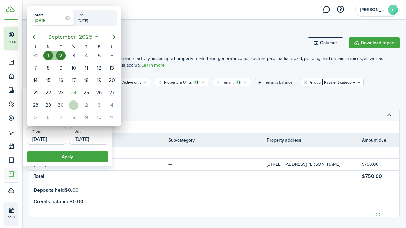
click at [74, 103] on div "1" at bounding box center [74, 105] width 10 height 10
type input "[DATE]"
radio input "false"
radio input "true"
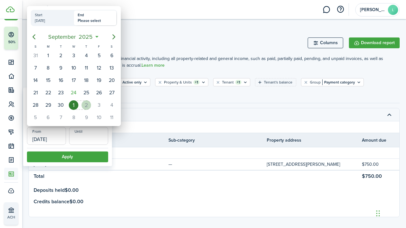
click at [87, 104] on div "2" at bounding box center [87, 105] width 10 height 10
type input "[DATE]"
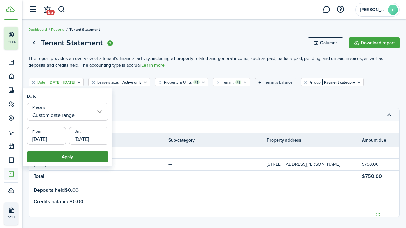
click at [77, 153] on button "Apply" at bounding box center [67, 156] width 81 height 11
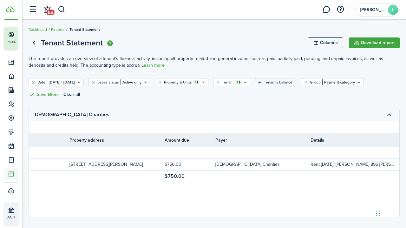
scroll to position [0, 197]
click at [374, 43] on button "Download report" at bounding box center [374, 42] width 51 height 11
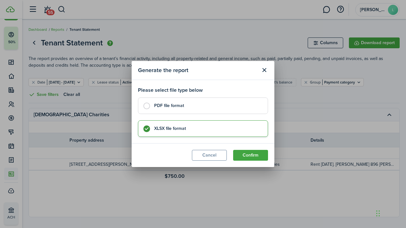
click at [148, 104] on label "PDF file format" at bounding box center [203, 105] width 130 height 17
radio input "true"
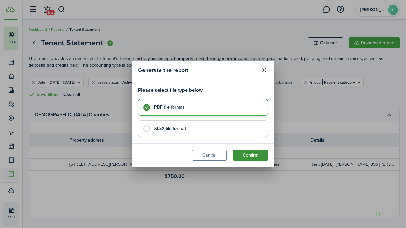
click at [248, 152] on button "Confirm" at bounding box center [250, 155] width 35 height 11
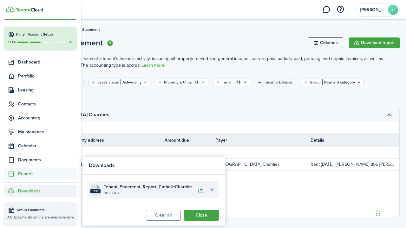
click at [202, 189] on button "button" at bounding box center [201, 189] width 11 height 11
click at [201, 188] on button "button" at bounding box center [201, 189] width 11 height 11
